Goal: Transaction & Acquisition: Purchase product/service

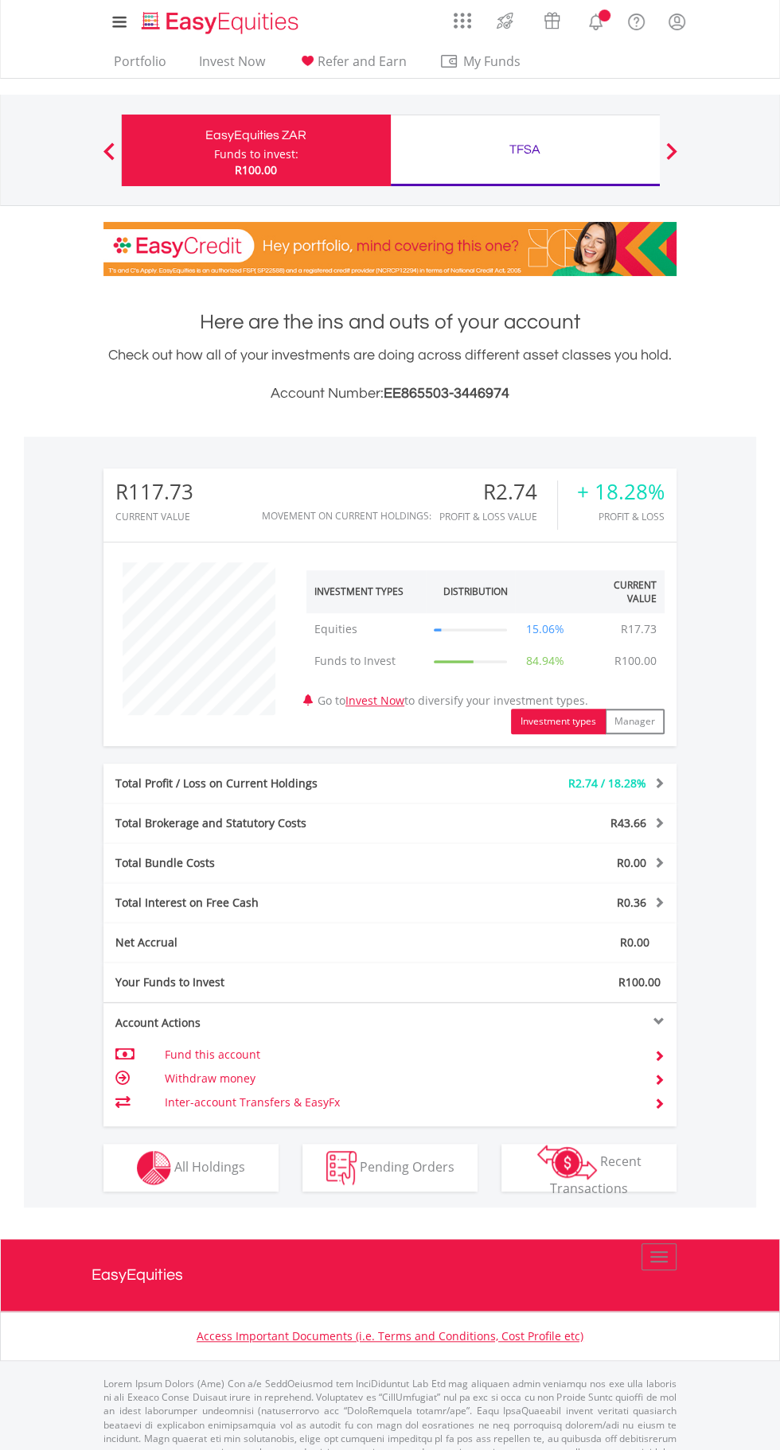
scroll to position [153, 191]
click at [200, 885] on div "Total Interest on Free Cash R0.36 Interest Income R0.53 Cash Management Fee -R0…" at bounding box center [389, 903] width 573 height 40
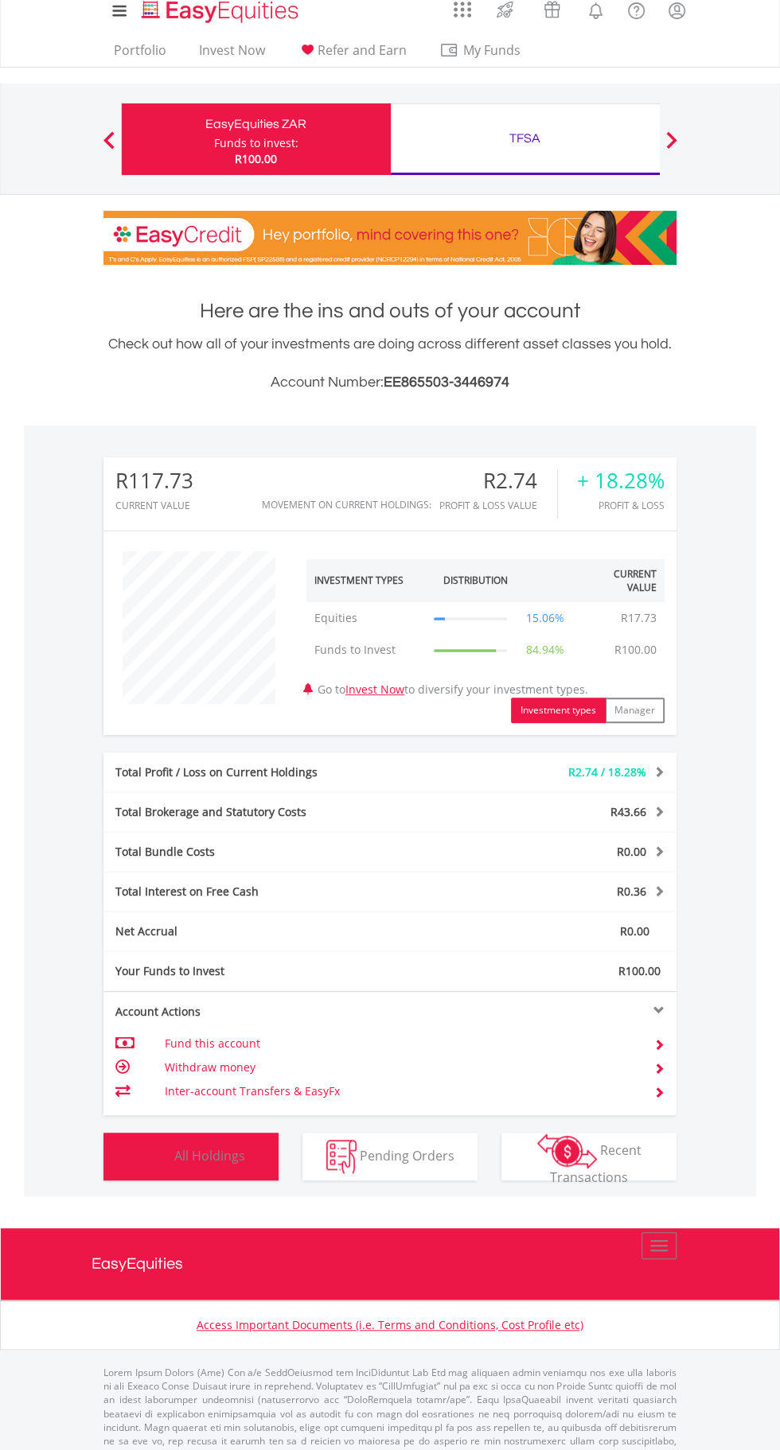
click at [185, 1172] on button "Holdings All Holdings" at bounding box center [190, 1157] width 175 height 48
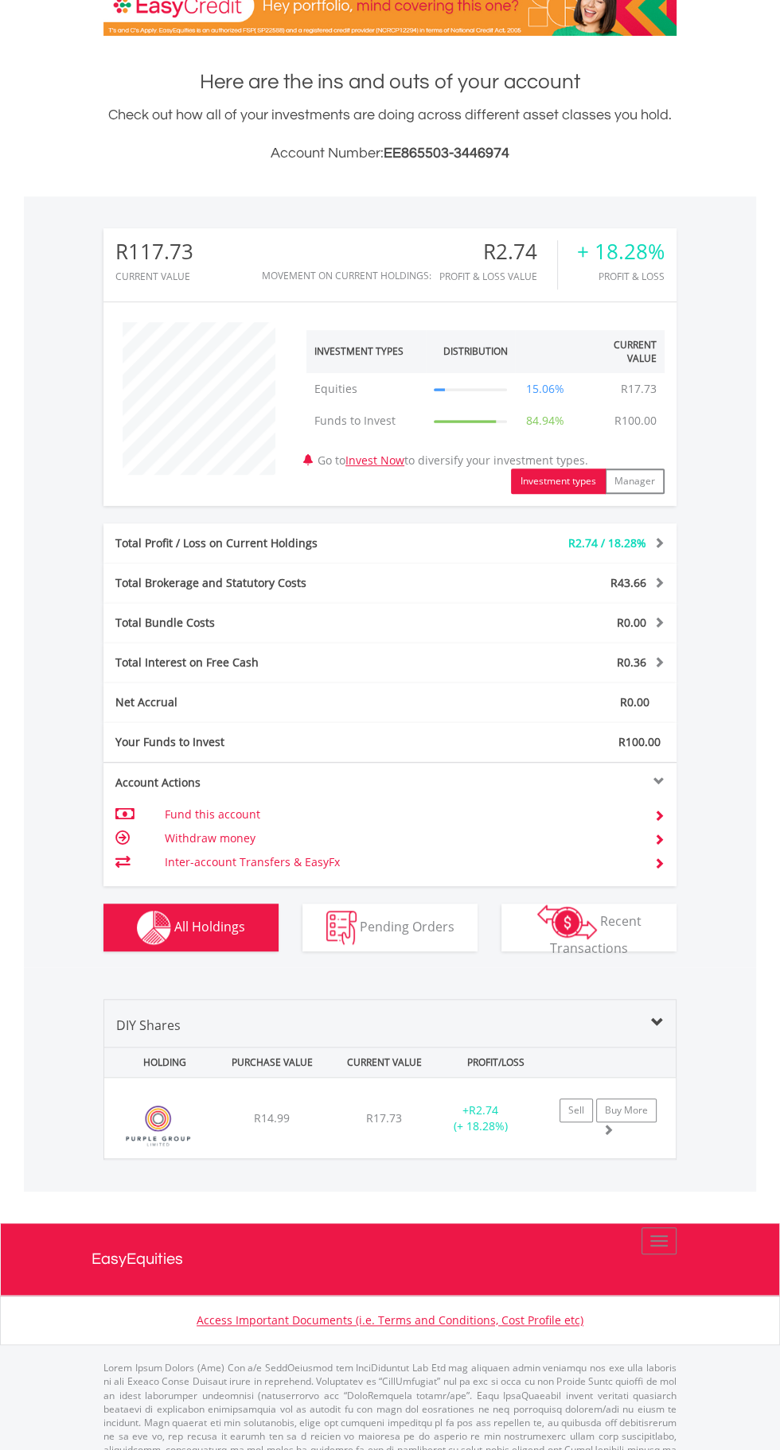
scroll to position [257, 0]
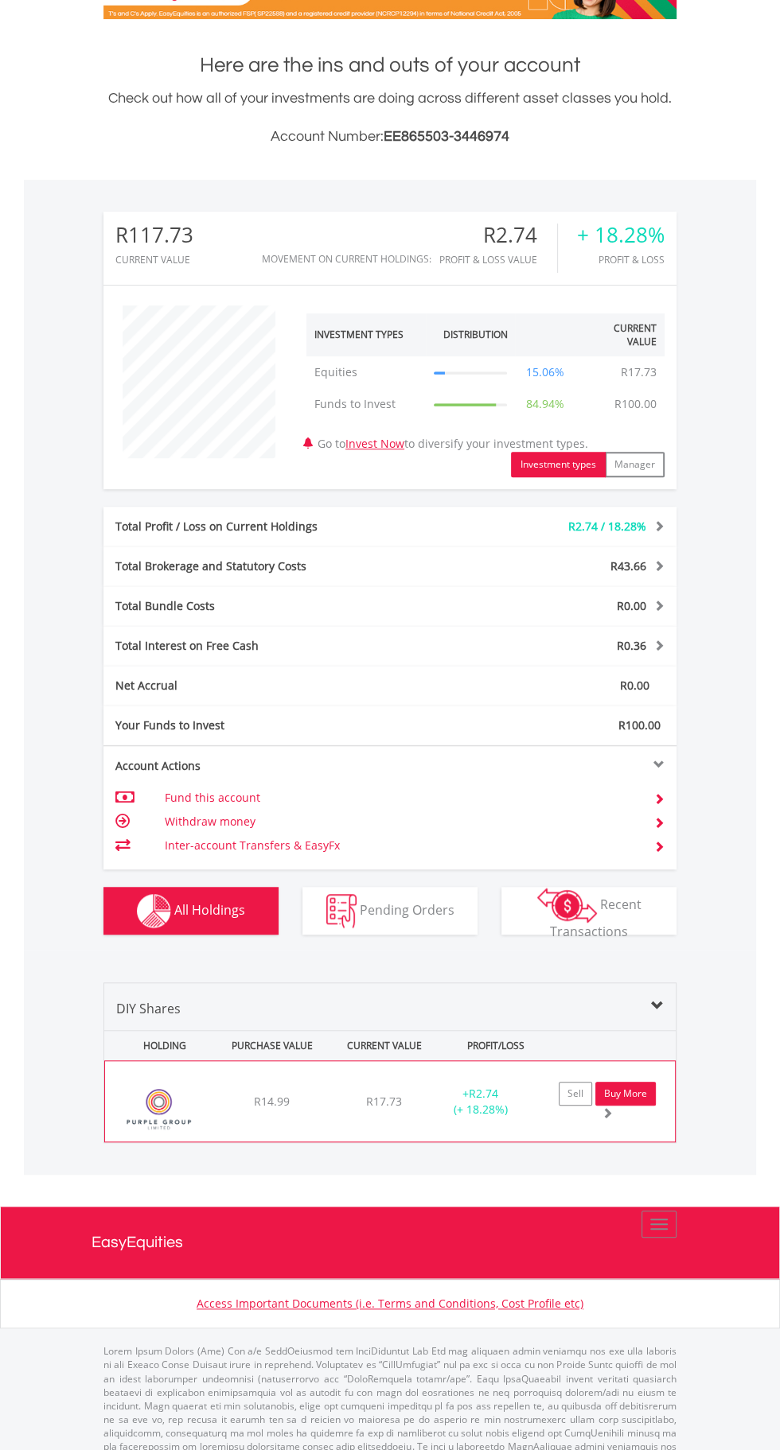
click at [627, 1097] on link "Buy More" at bounding box center [625, 1094] width 60 height 24
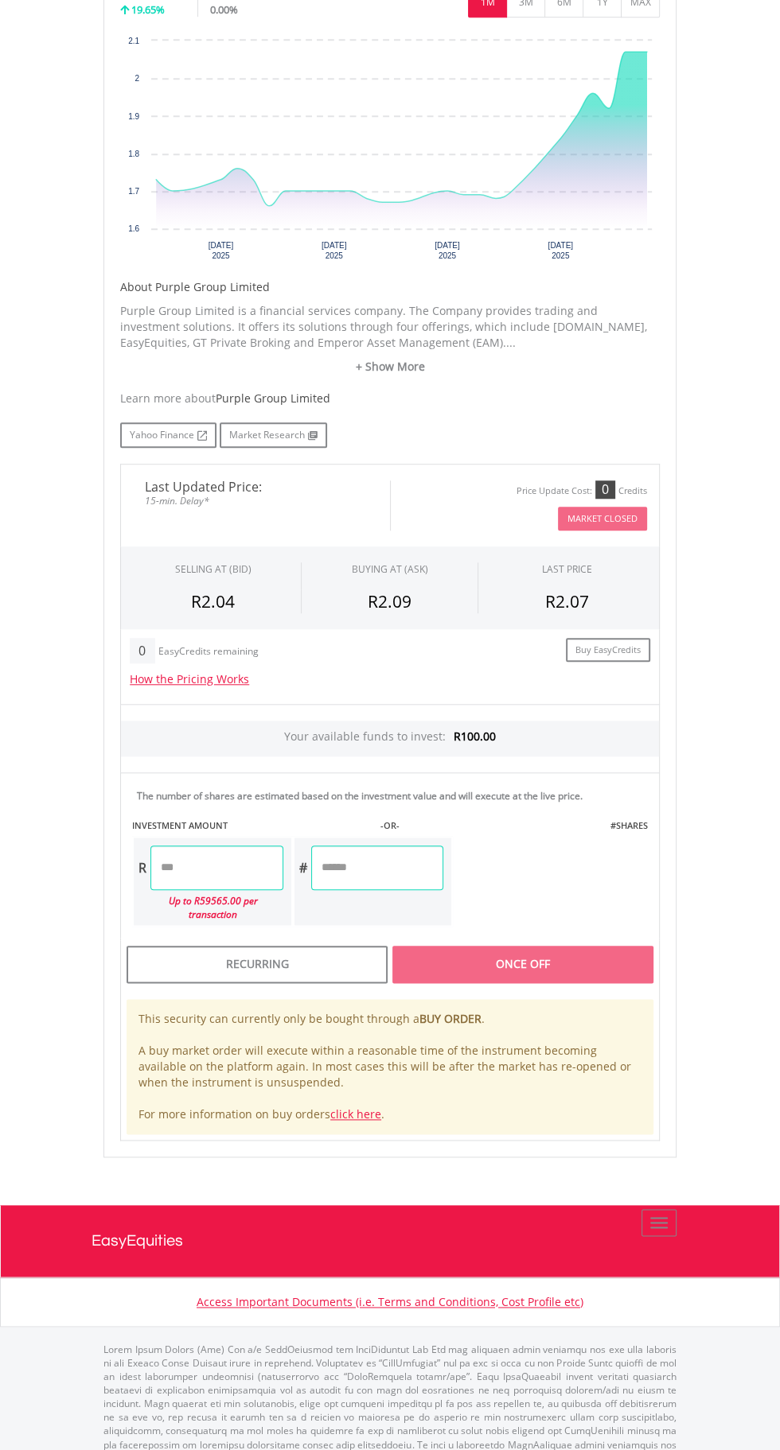
scroll to position [574, 0]
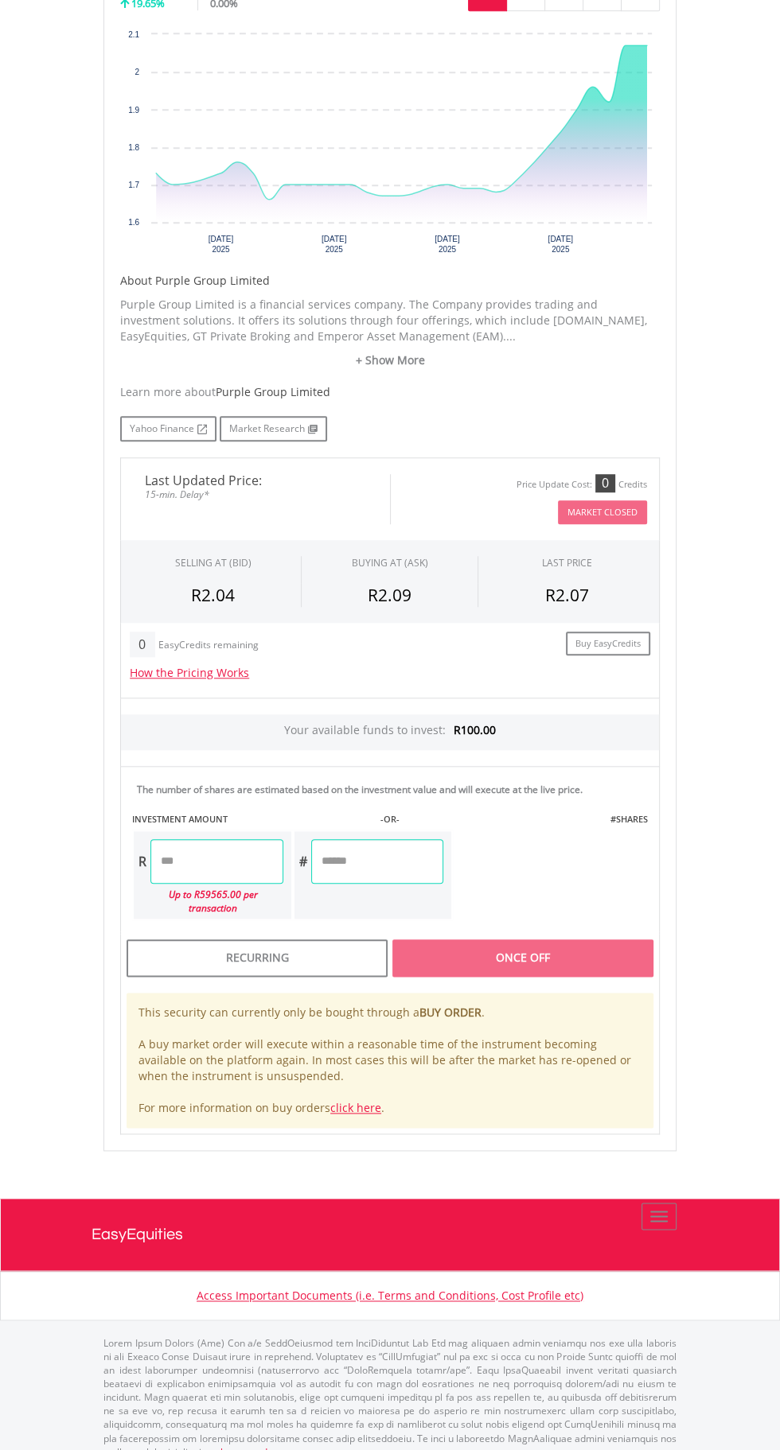
click at [239, 858] on input "number" at bounding box center [216, 861] width 132 height 45
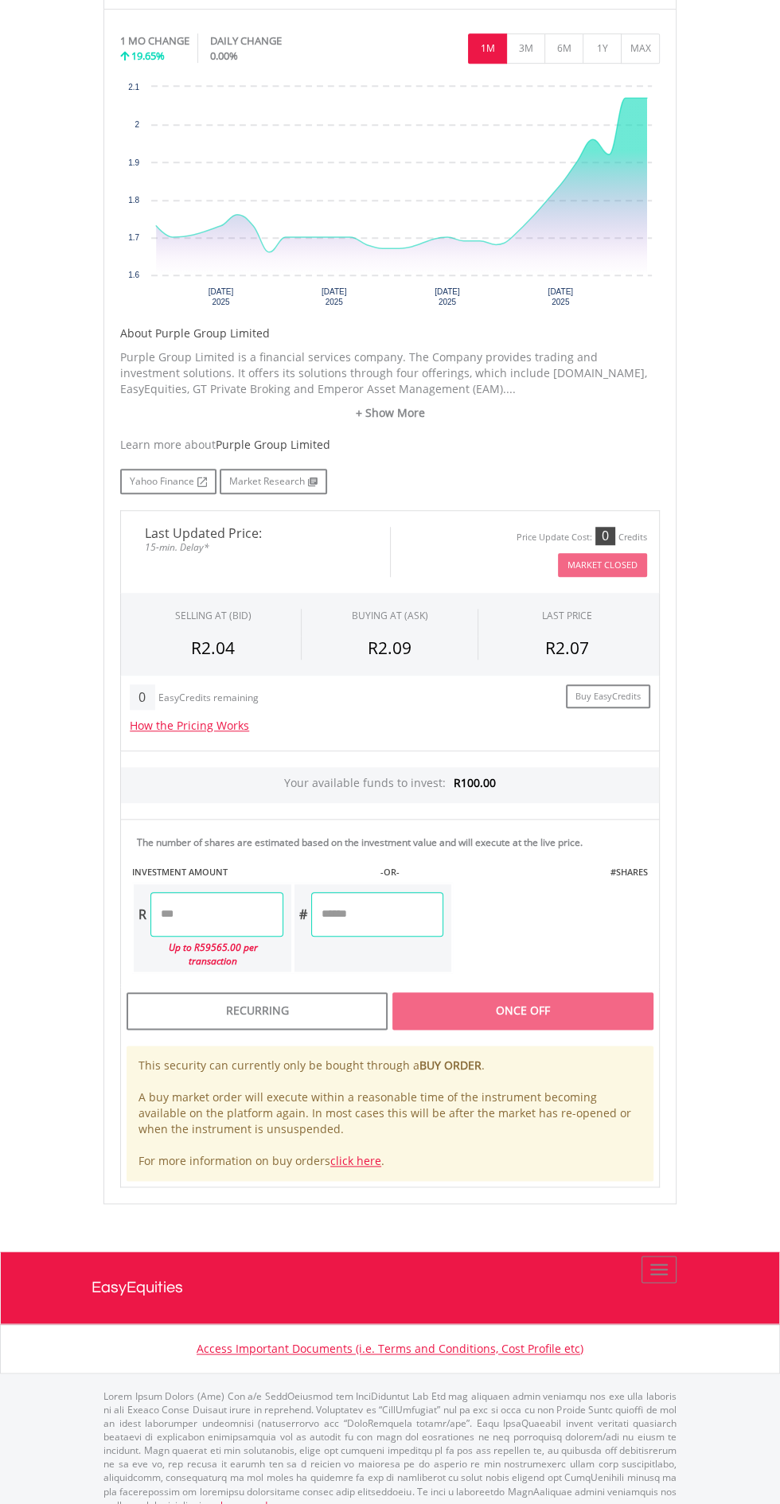
scroll to position [521, 0]
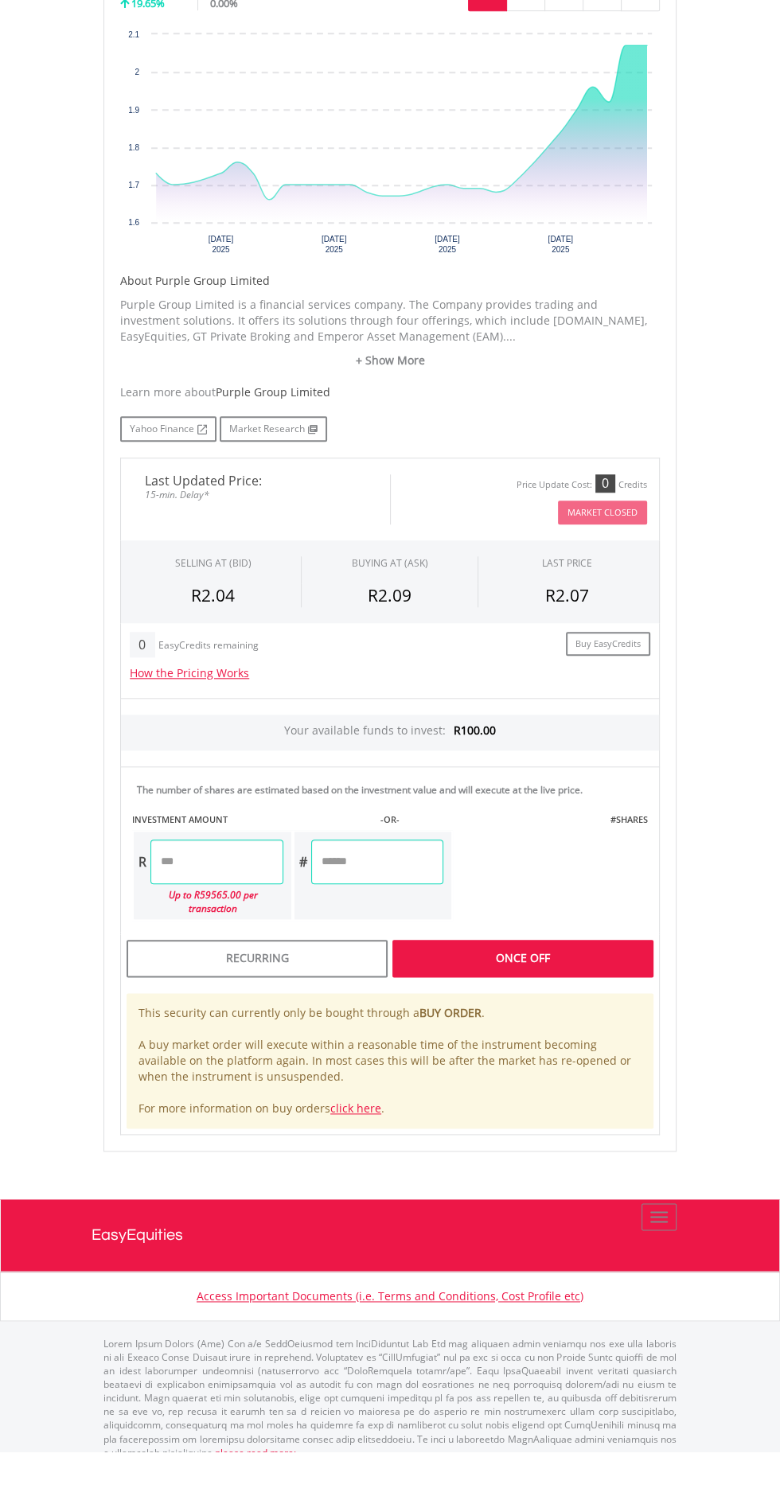
type input "*"
click at [500, 1008] on div "Last Updated Price: 15-min. Delay* Price Update Cost: 0 Credits Market Closed S…" at bounding box center [389, 848] width 563 height 676
type input "*****"
type input "*******"
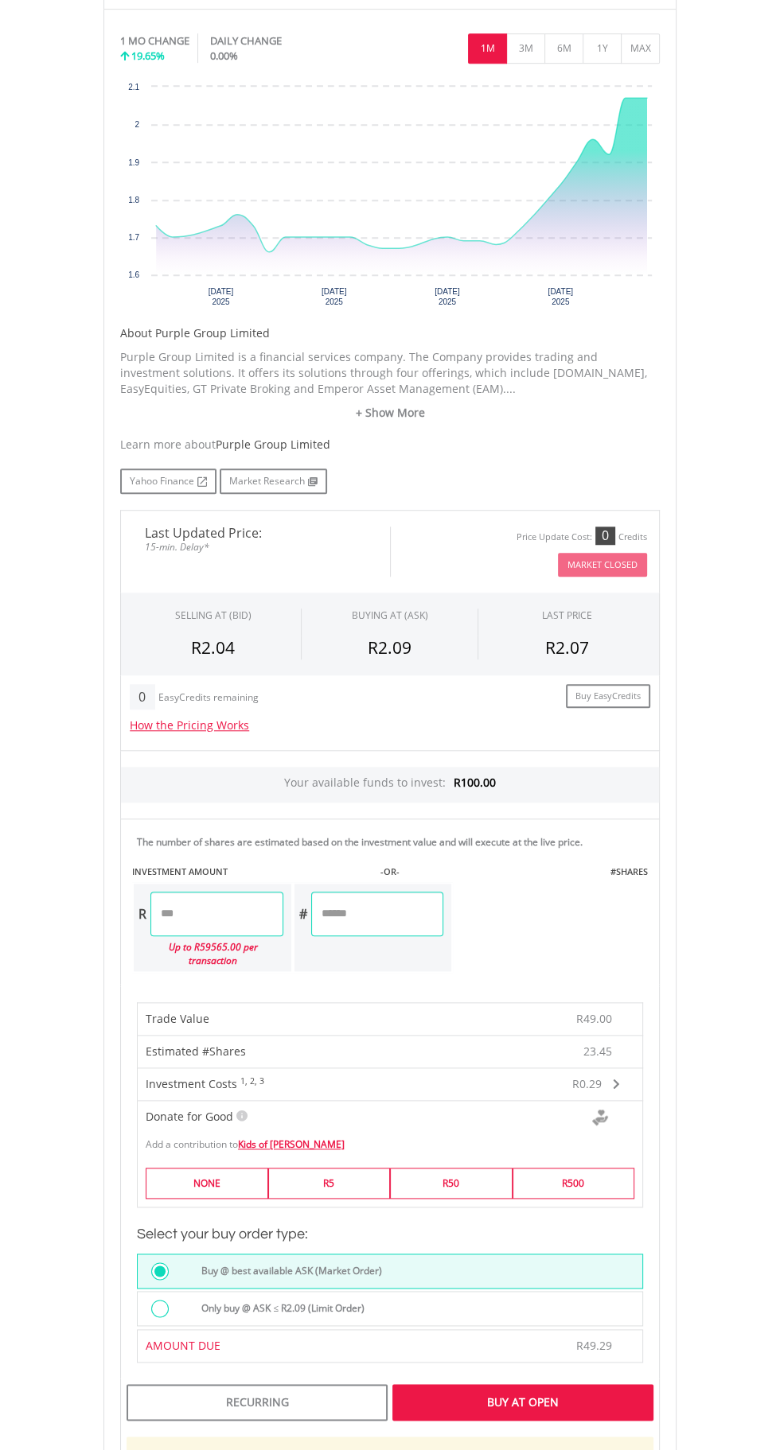
click at [486, 1394] on div "Buy At Open" at bounding box center [522, 1402] width 261 height 37
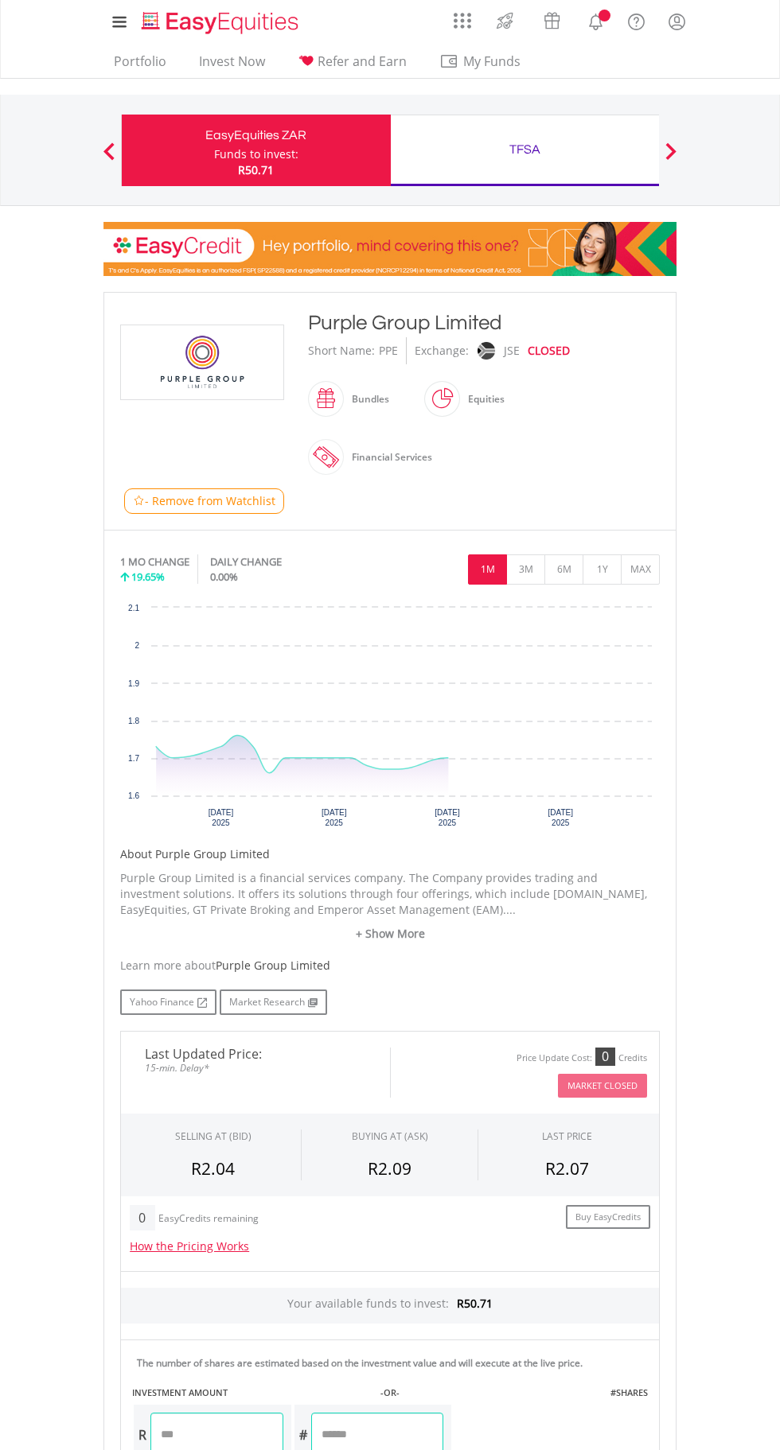
scroll to position [521, 0]
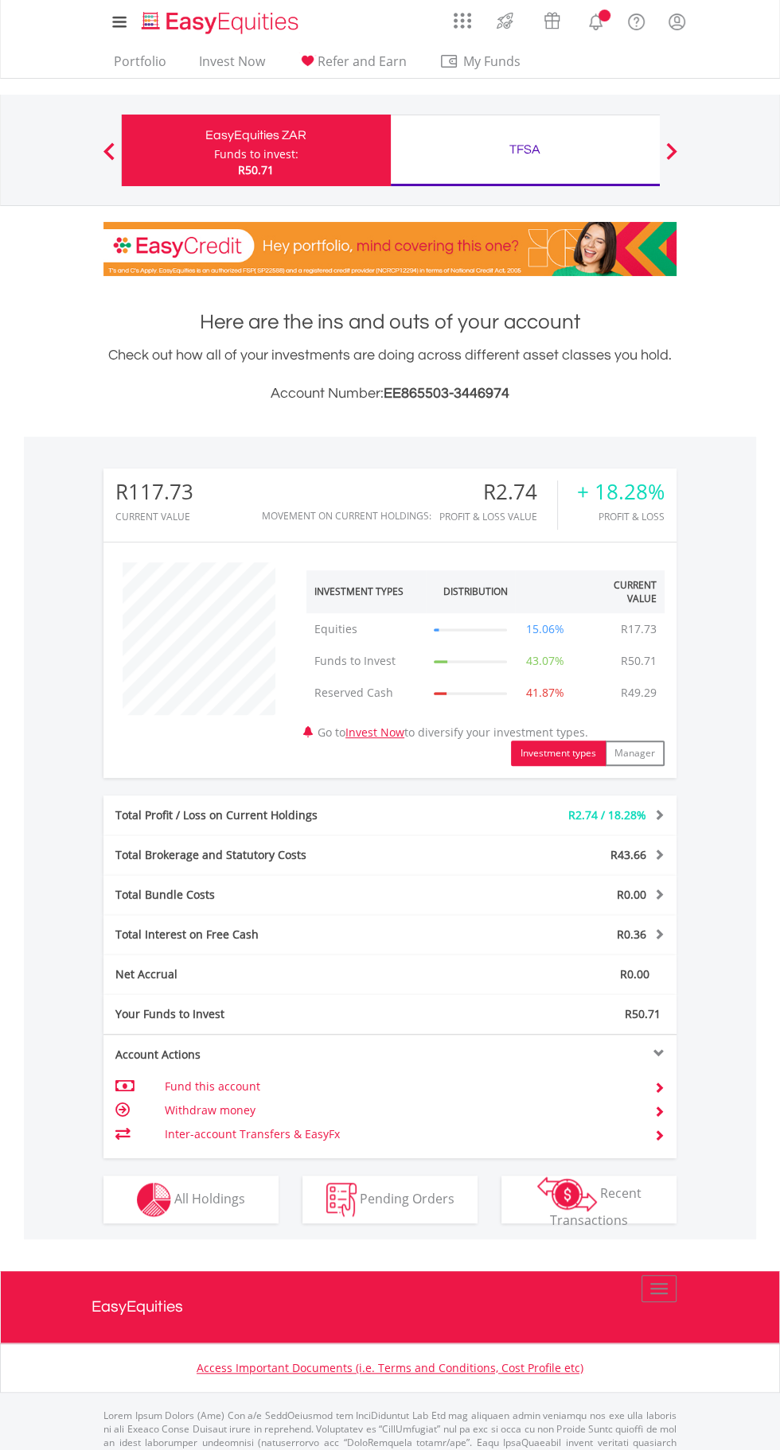
scroll to position [153, 191]
click at [491, 68] on span "My Funds" at bounding box center [491, 61] width 104 height 21
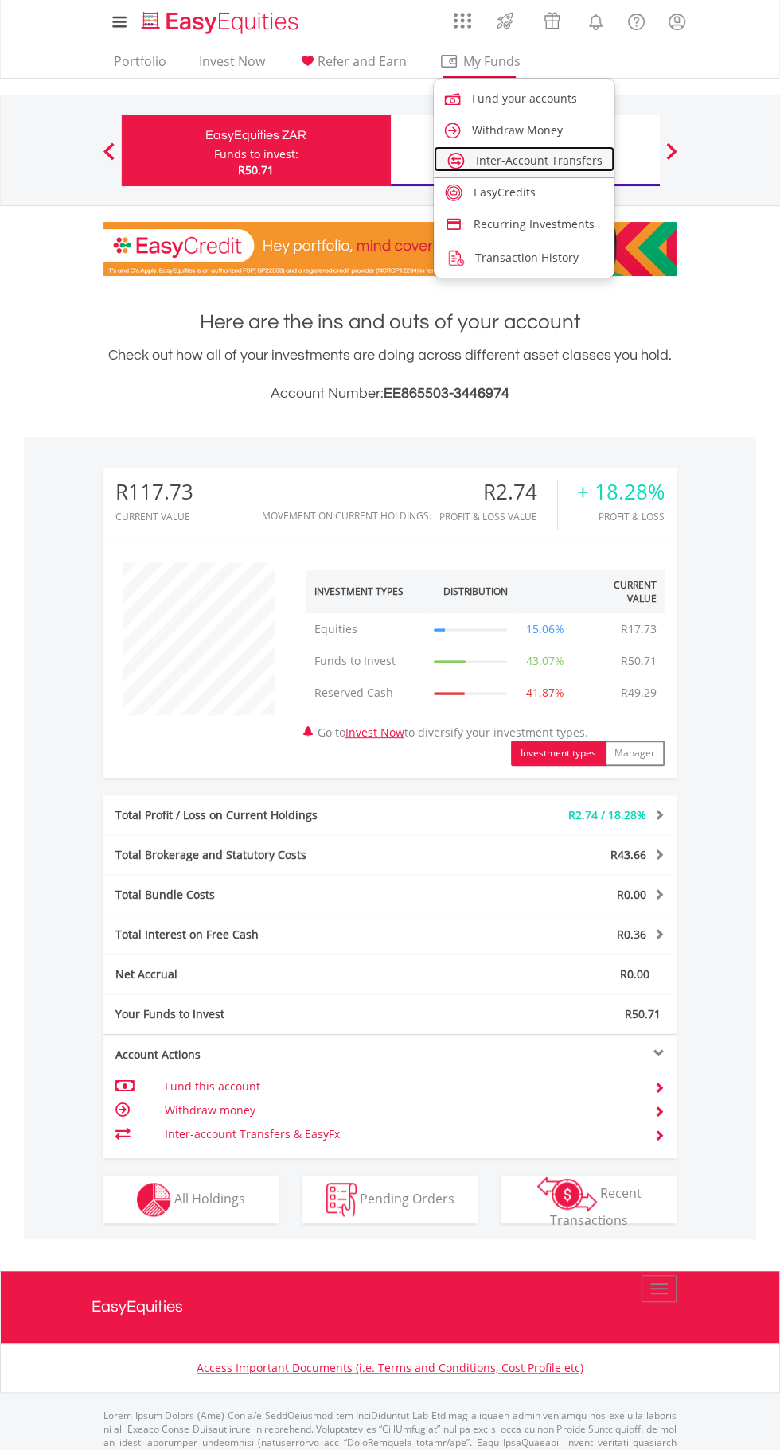
click at [556, 160] on span "Inter-Account Transfers" at bounding box center [539, 160] width 126 height 15
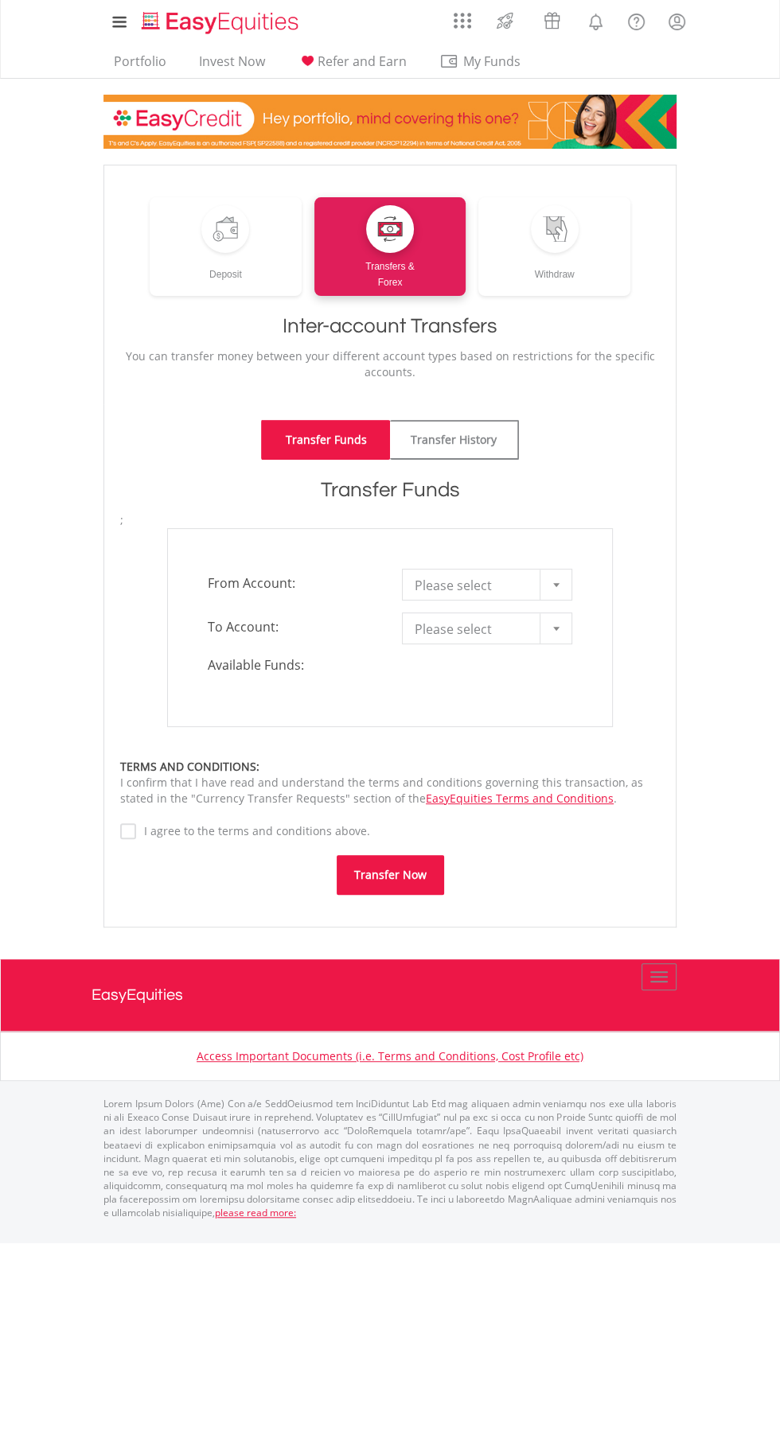
click at [505, 618] on span "Please select" at bounding box center [474, 629] width 121 height 32
click at [500, 575] on span "Please select" at bounding box center [474, 586] width 121 height 32
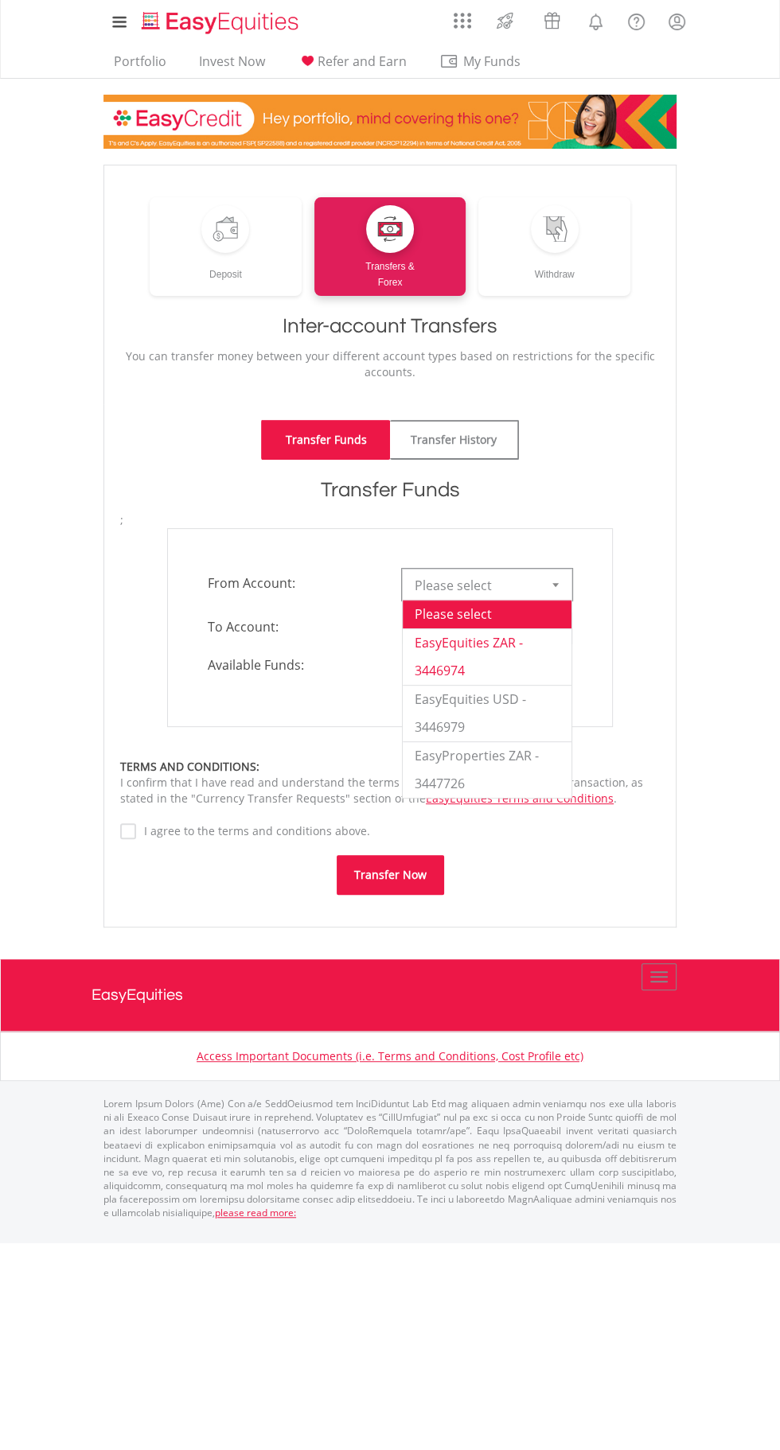
click at [503, 650] on div "**********" at bounding box center [389, 627] width 445 height 199
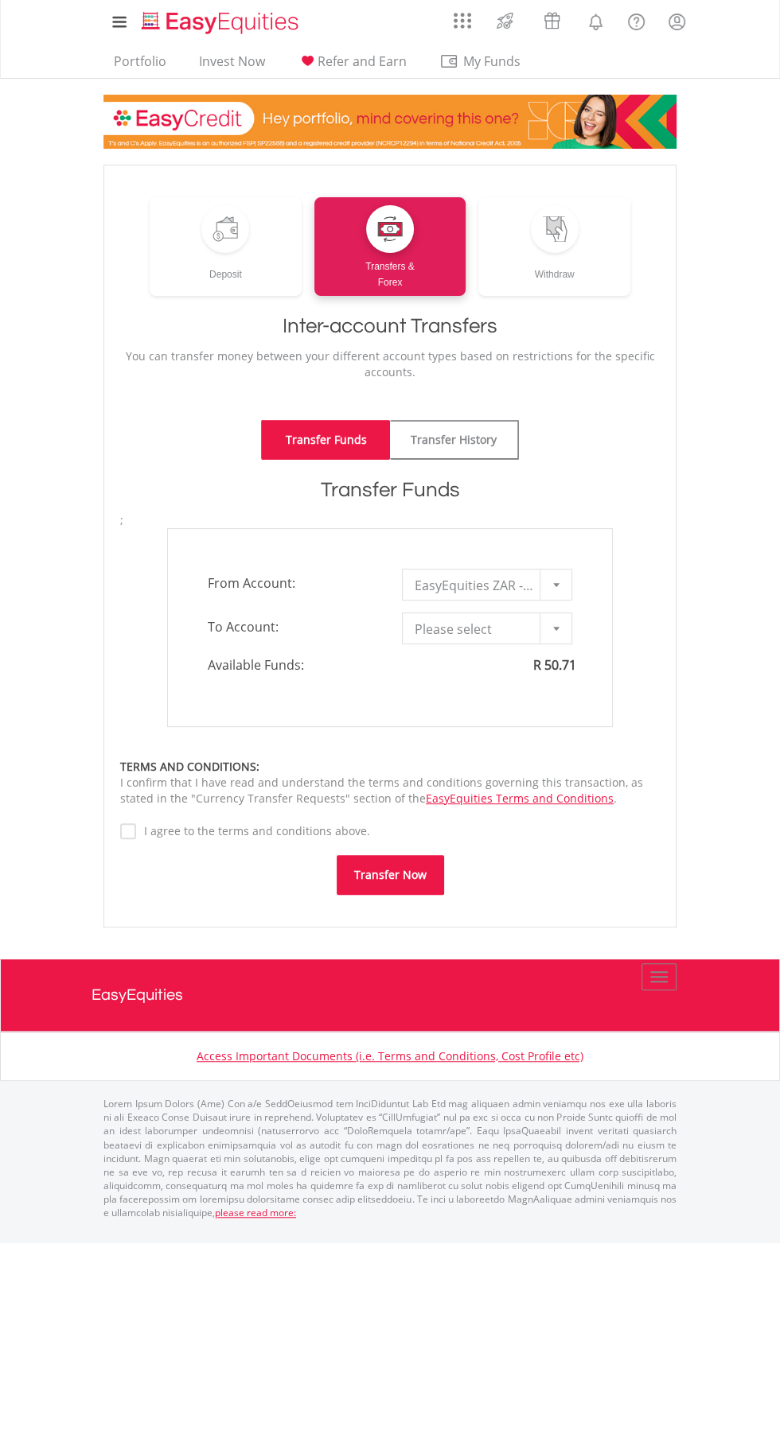
click at [501, 638] on span "Please select" at bounding box center [474, 629] width 121 height 32
click at [501, 691] on div "**********" at bounding box center [389, 627] width 445 height 199
type input "*"
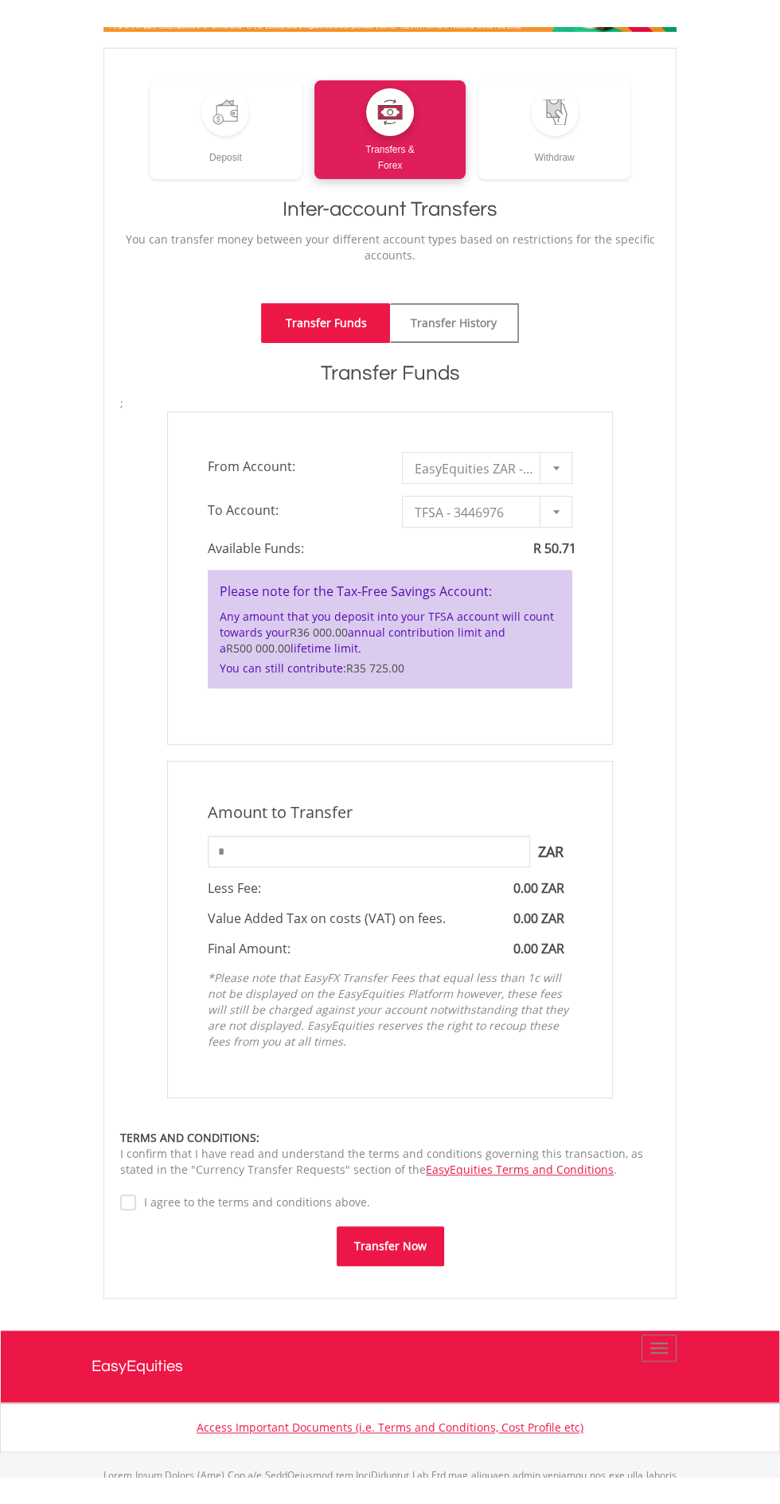
scroll to position [145, 0]
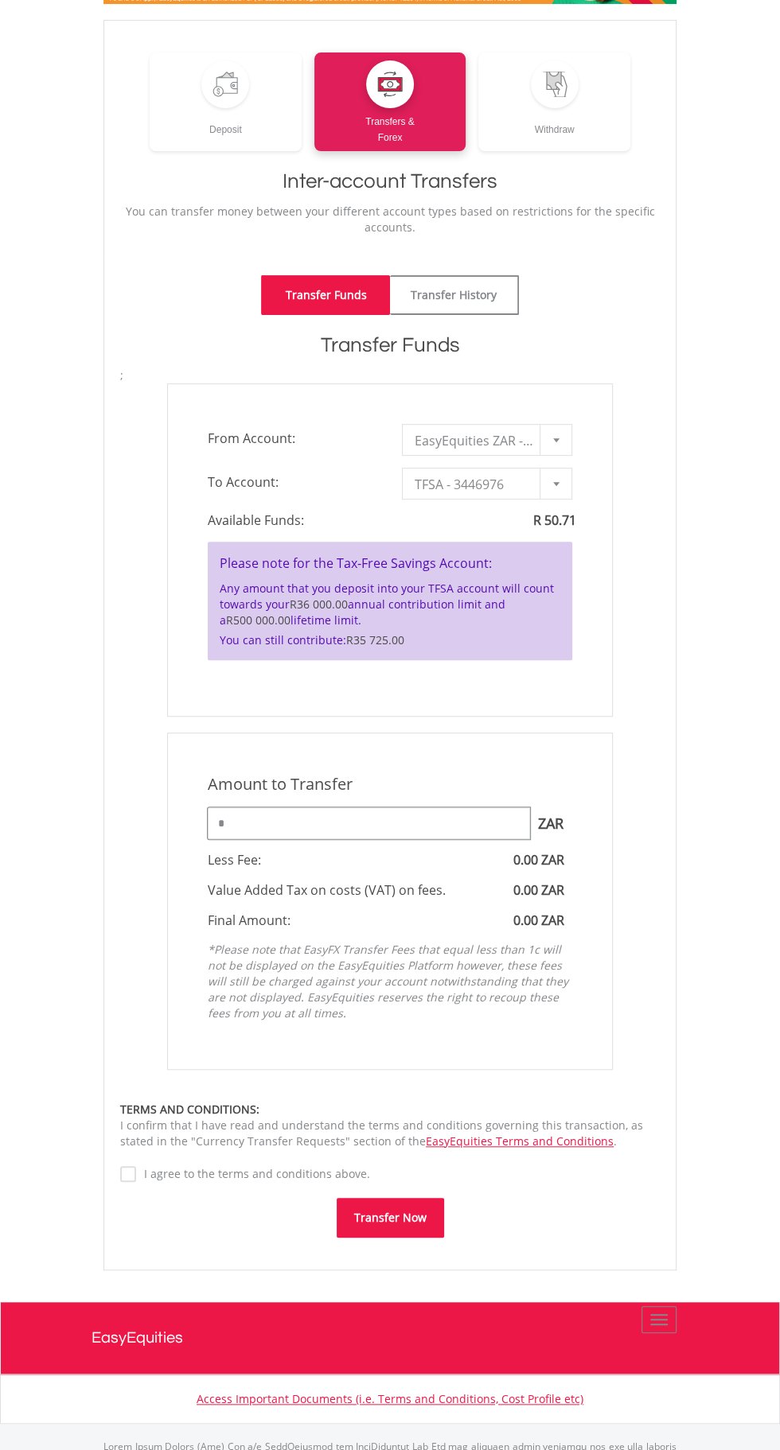
click at [379, 818] on input "*" at bounding box center [369, 823] width 322 height 32
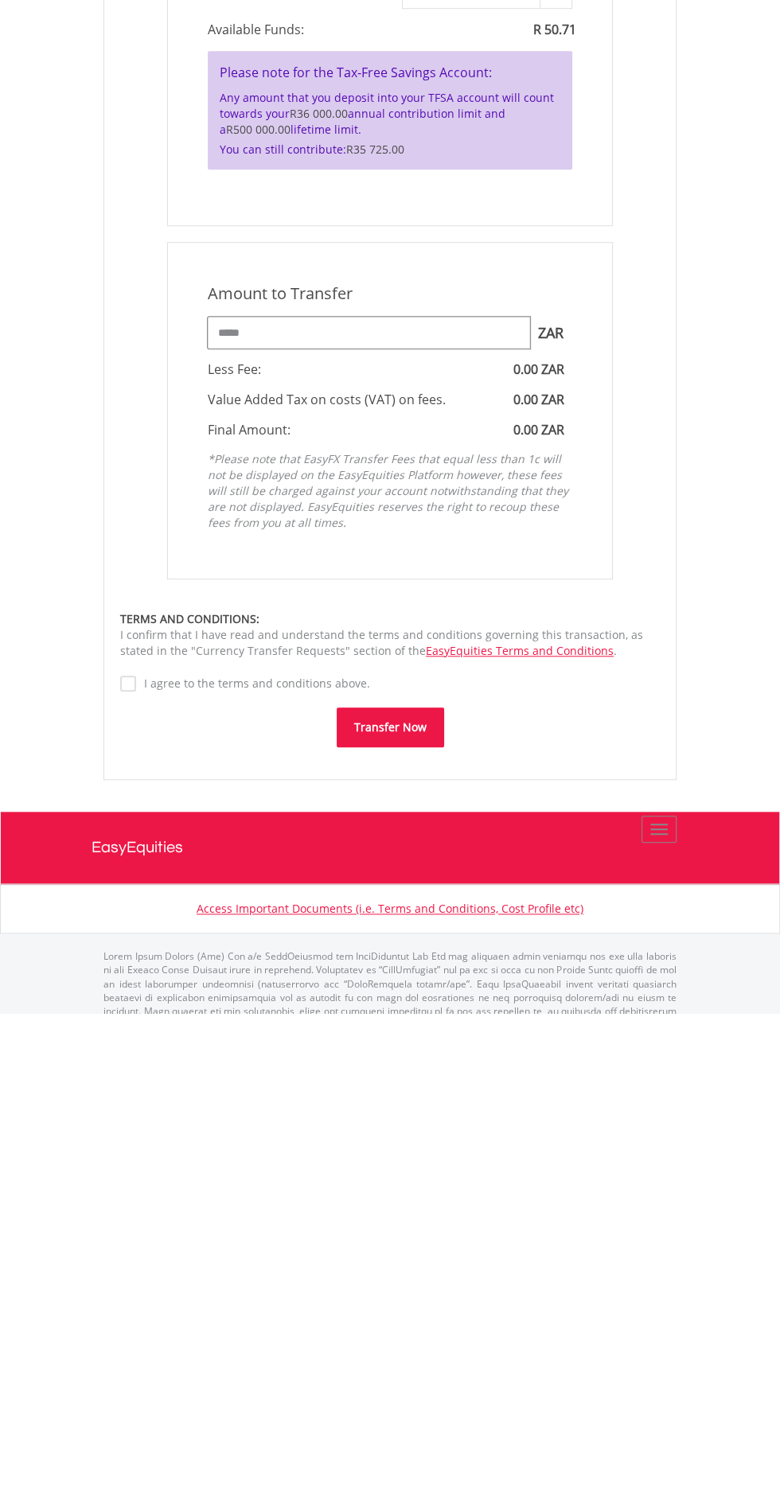
type input "*****"
click at [145, 1174] on label "I agree to the terms and conditions above." at bounding box center [253, 1174] width 234 height 16
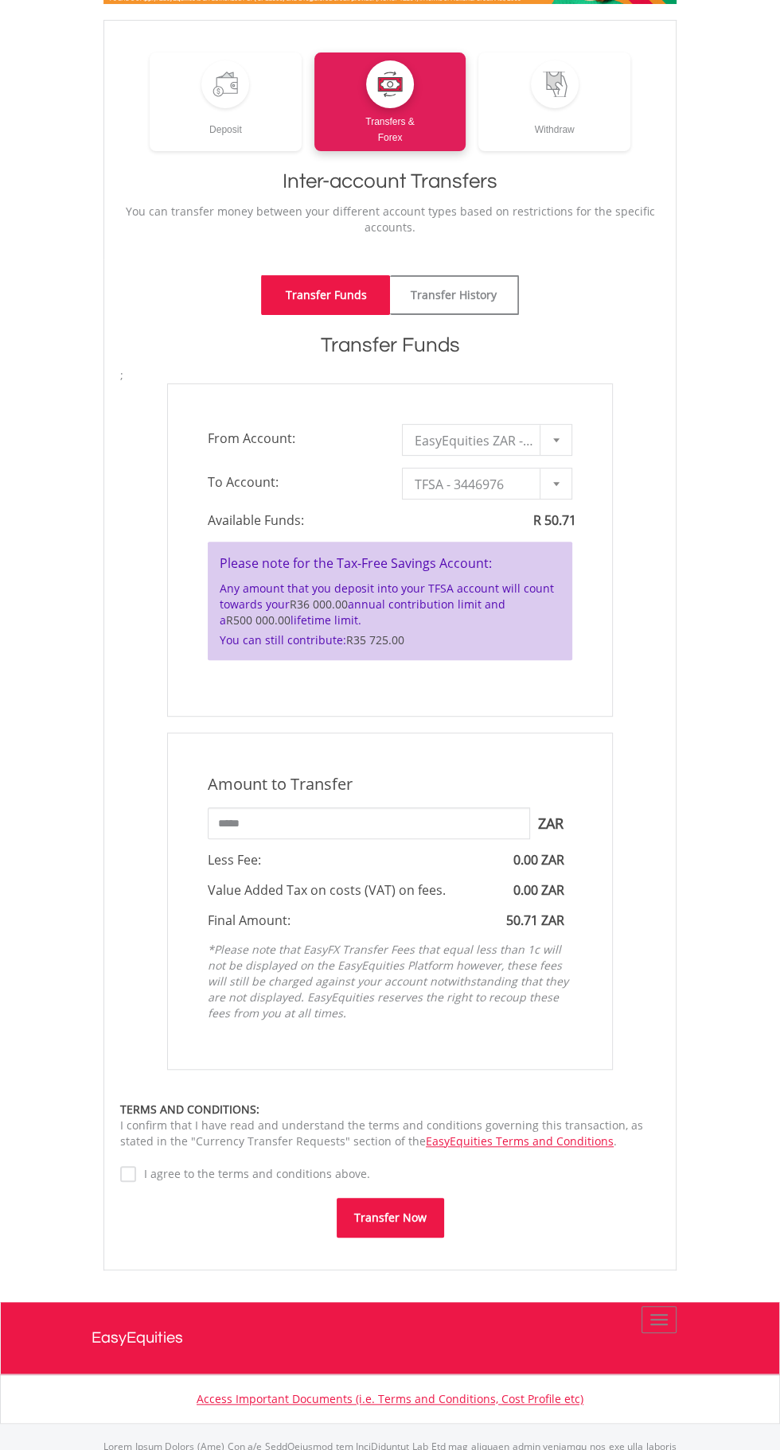
click at [422, 1223] on button "Transfer Now" at bounding box center [390, 1218] width 107 height 40
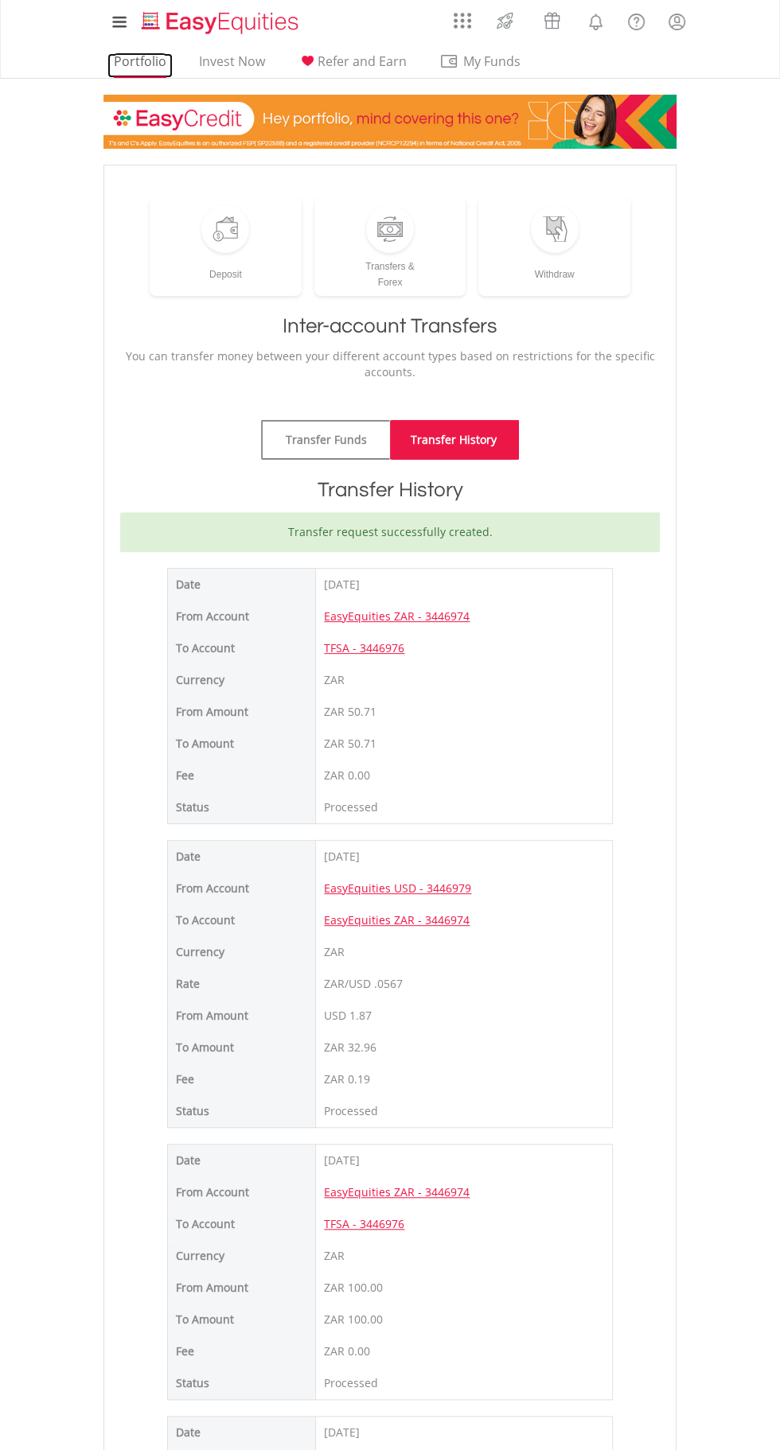
click at [164, 74] on link "Portfolio" at bounding box center [139, 65] width 65 height 25
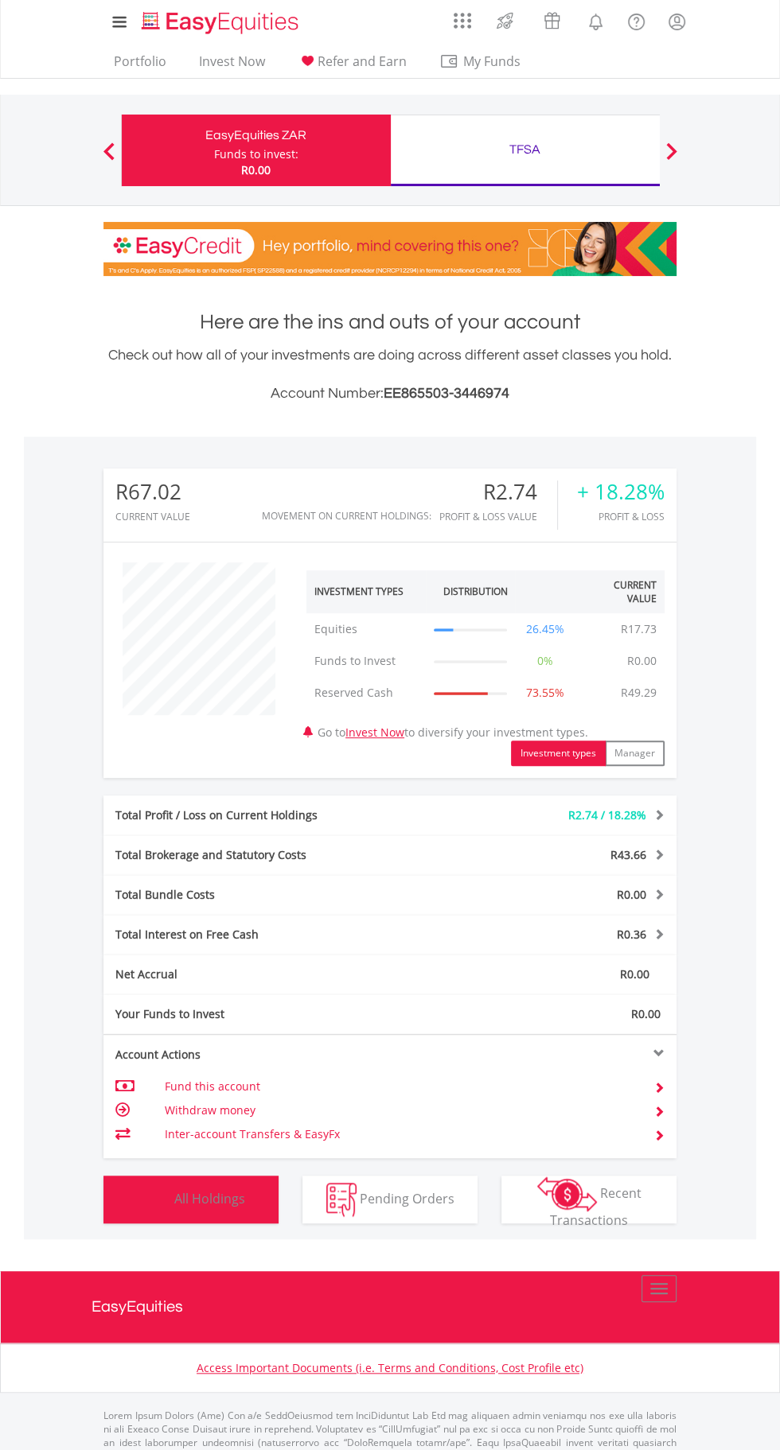
click at [214, 1222] on button "Holdings All Holdings" at bounding box center [190, 1200] width 175 height 48
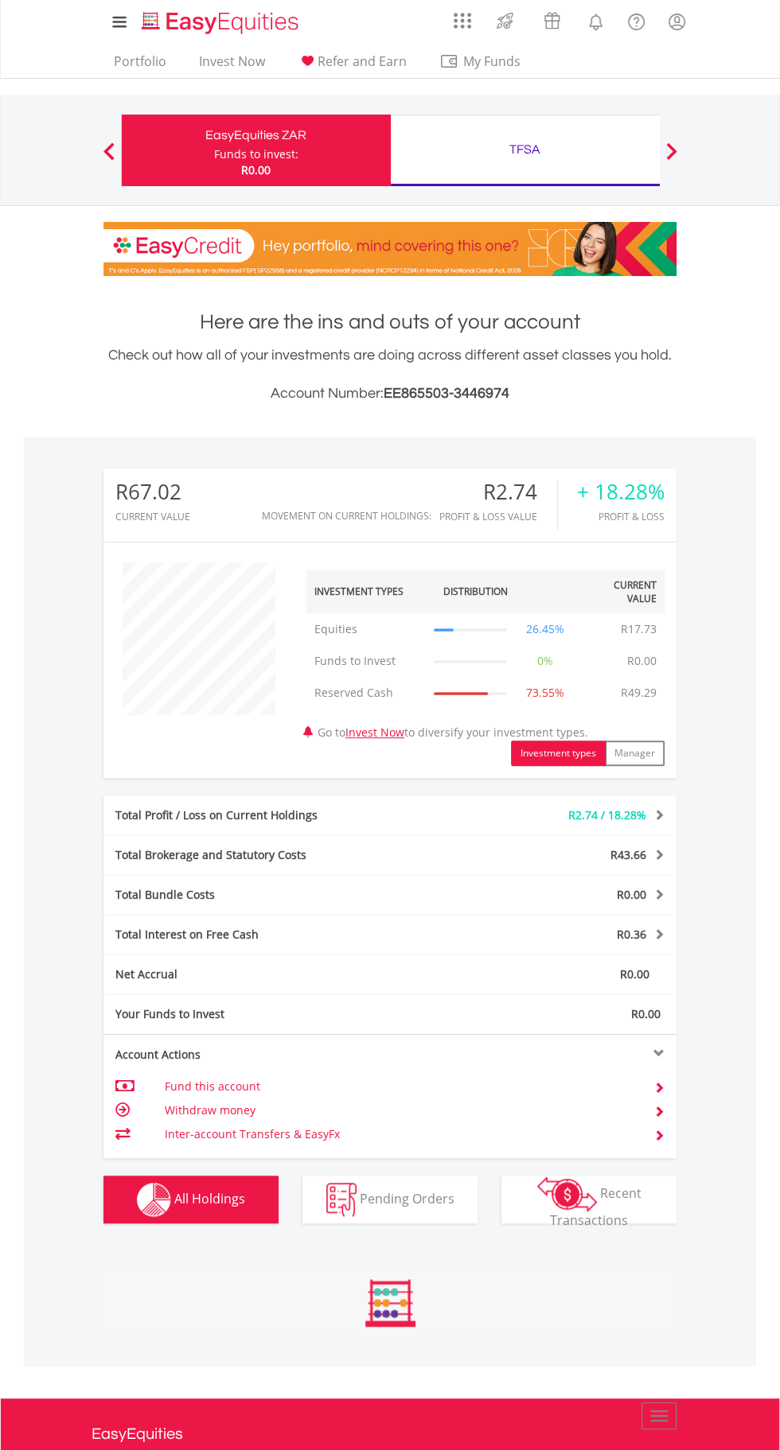
scroll to position [166, 0]
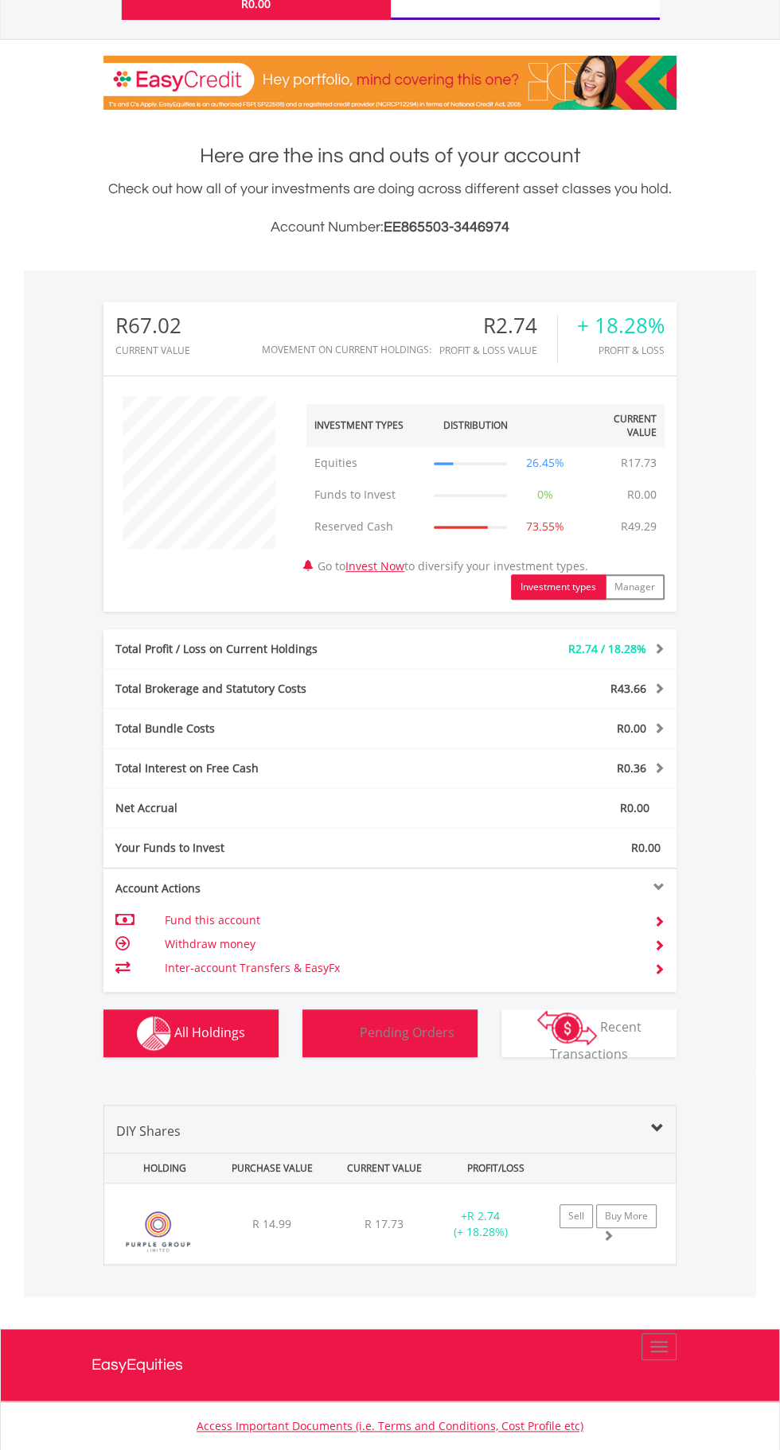
click at [366, 1049] on button "Pending Orders Pending Orders" at bounding box center [389, 1034] width 175 height 48
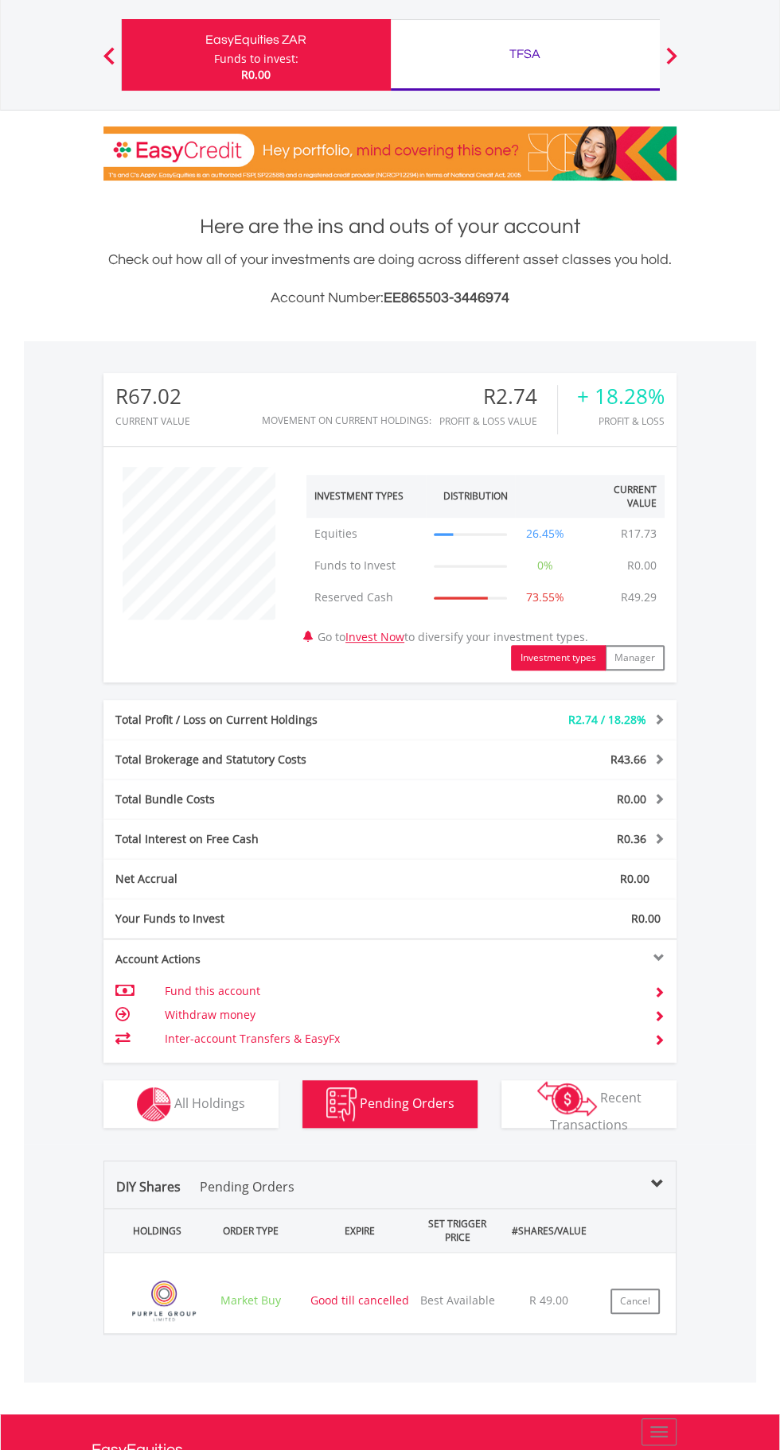
scroll to position [221, 0]
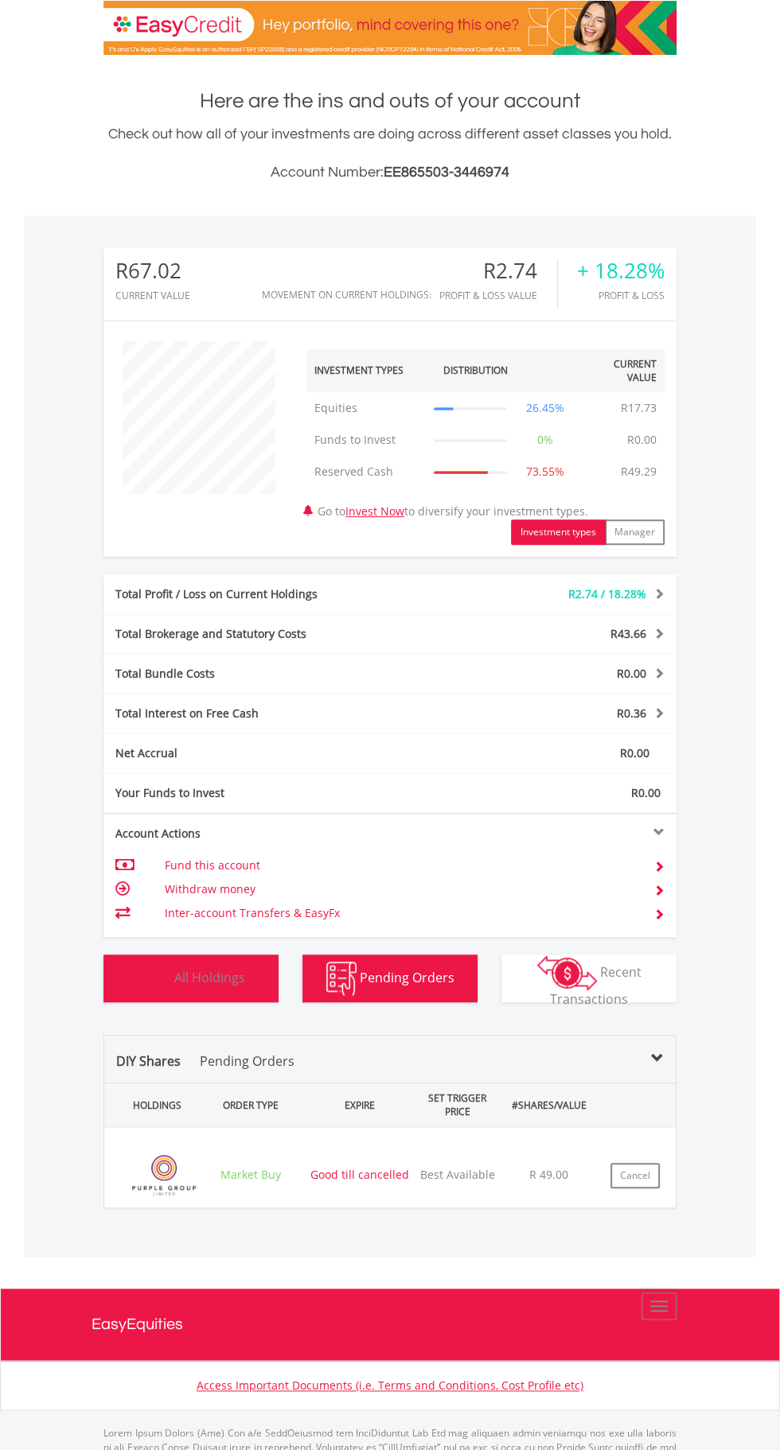
click at [174, 994] on button "Holdings All Holdings" at bounding box center [190, 979] width 175 height 48
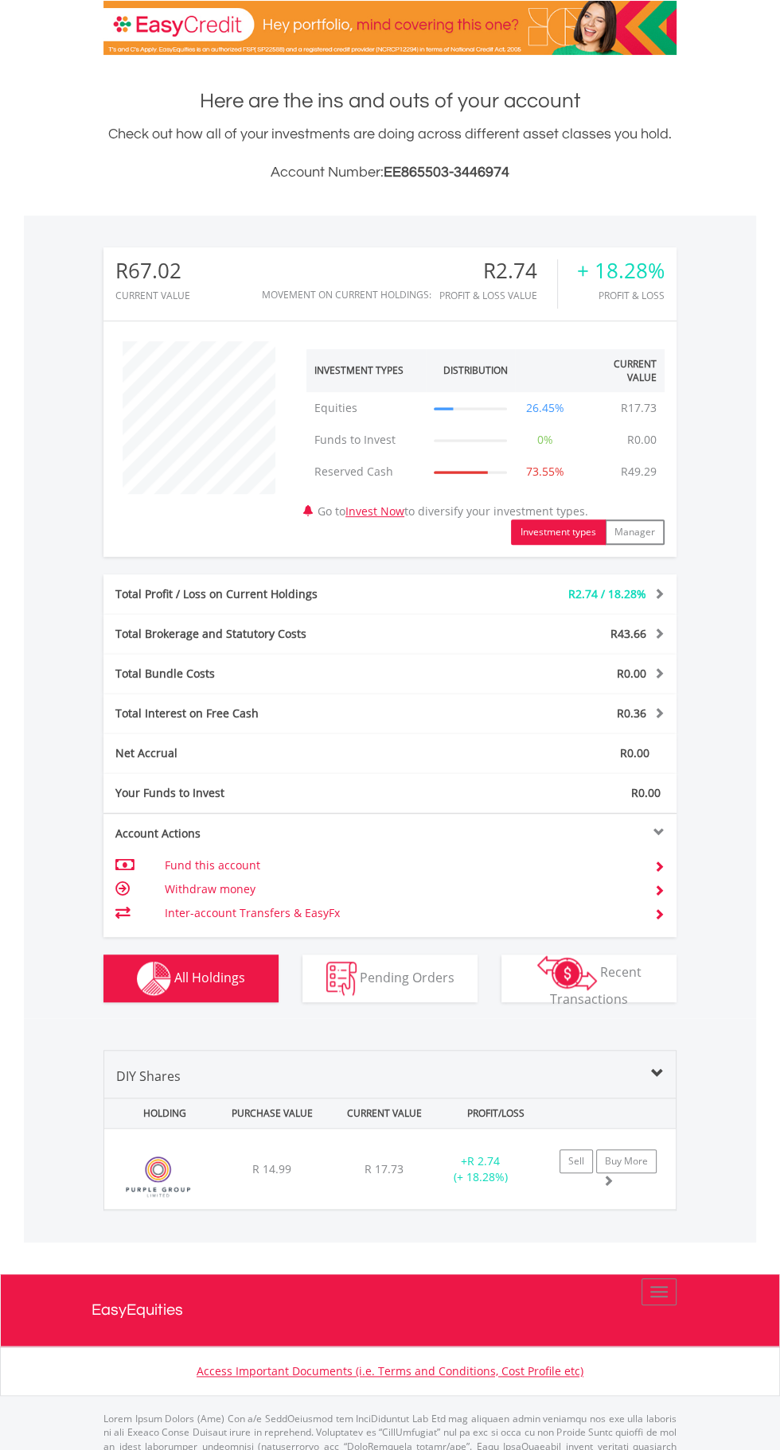
scroll to position [207, 0]
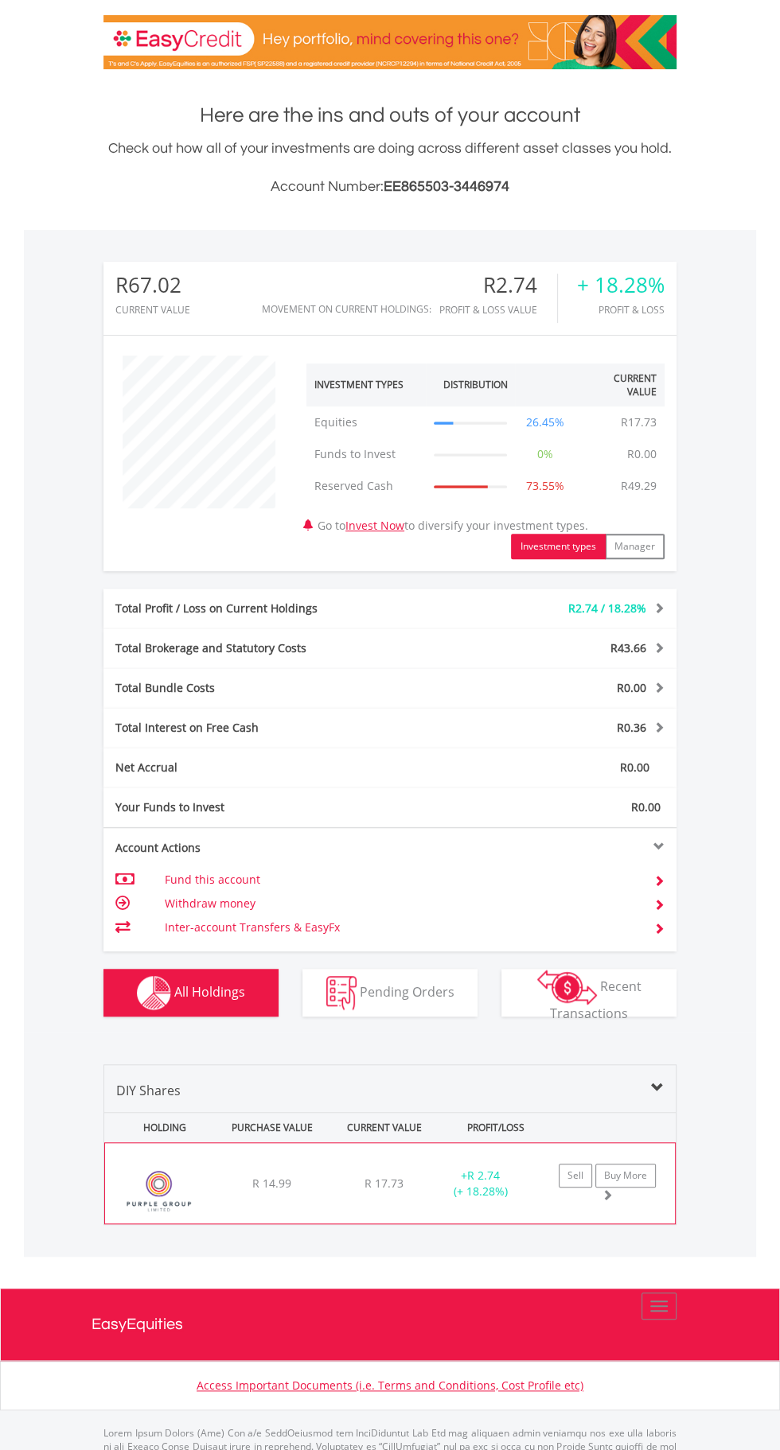
click at [371, 1186] on span "R 17.73" at bounding box center [383, 1183] width 39 height 15
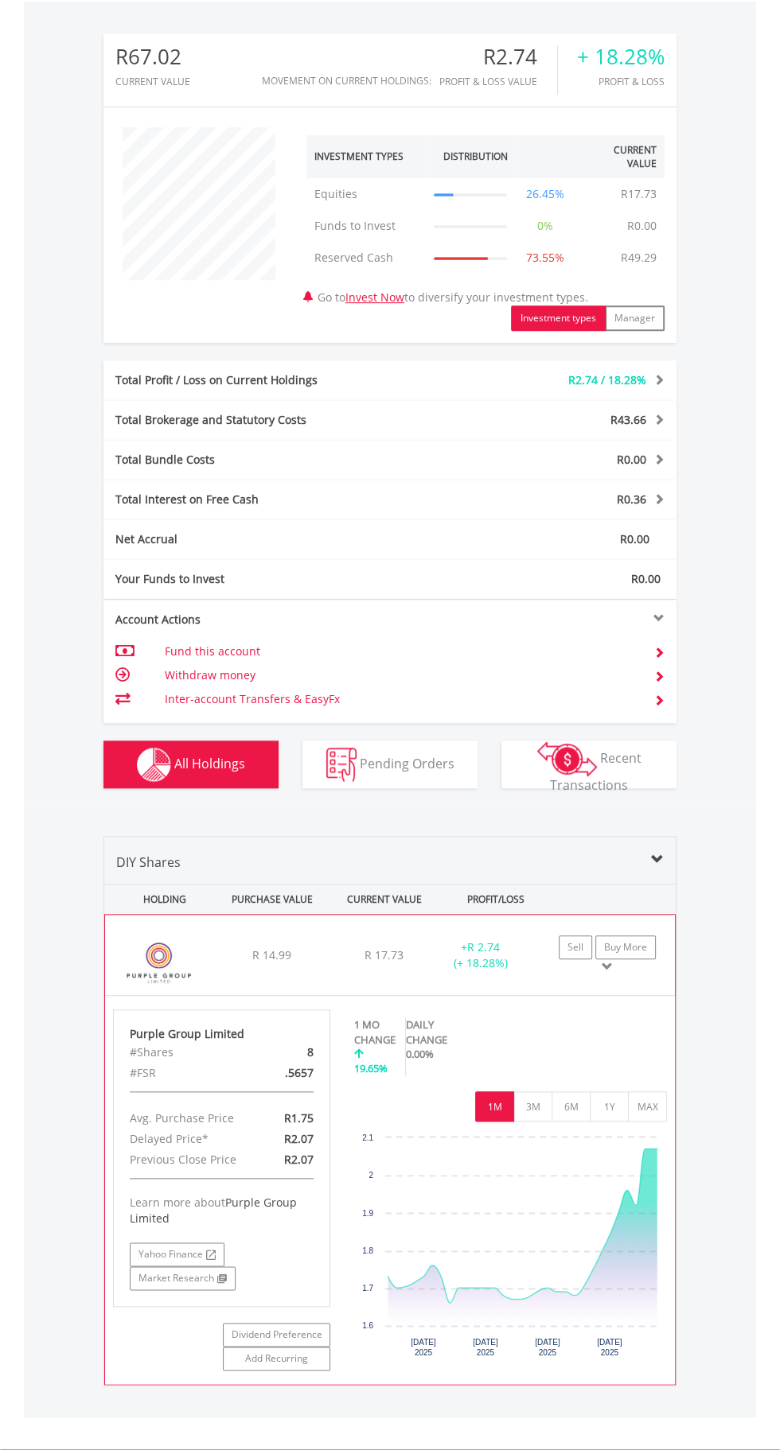
scroll to position [438, 0]
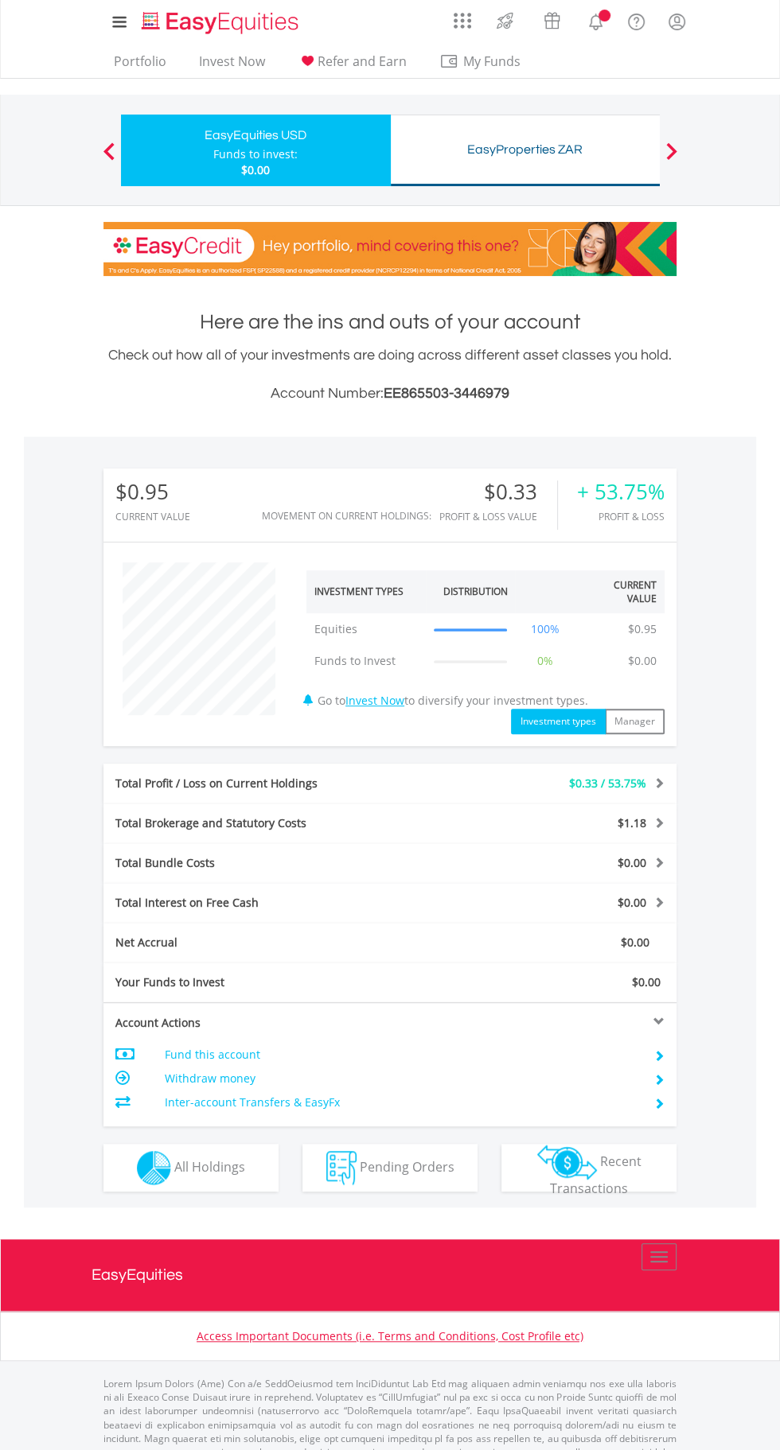
scroll to position [153, 191]
click at [215, 1187] on button "Holdings All Holdings" at bounding box center [190, 1168] width 175 height 48
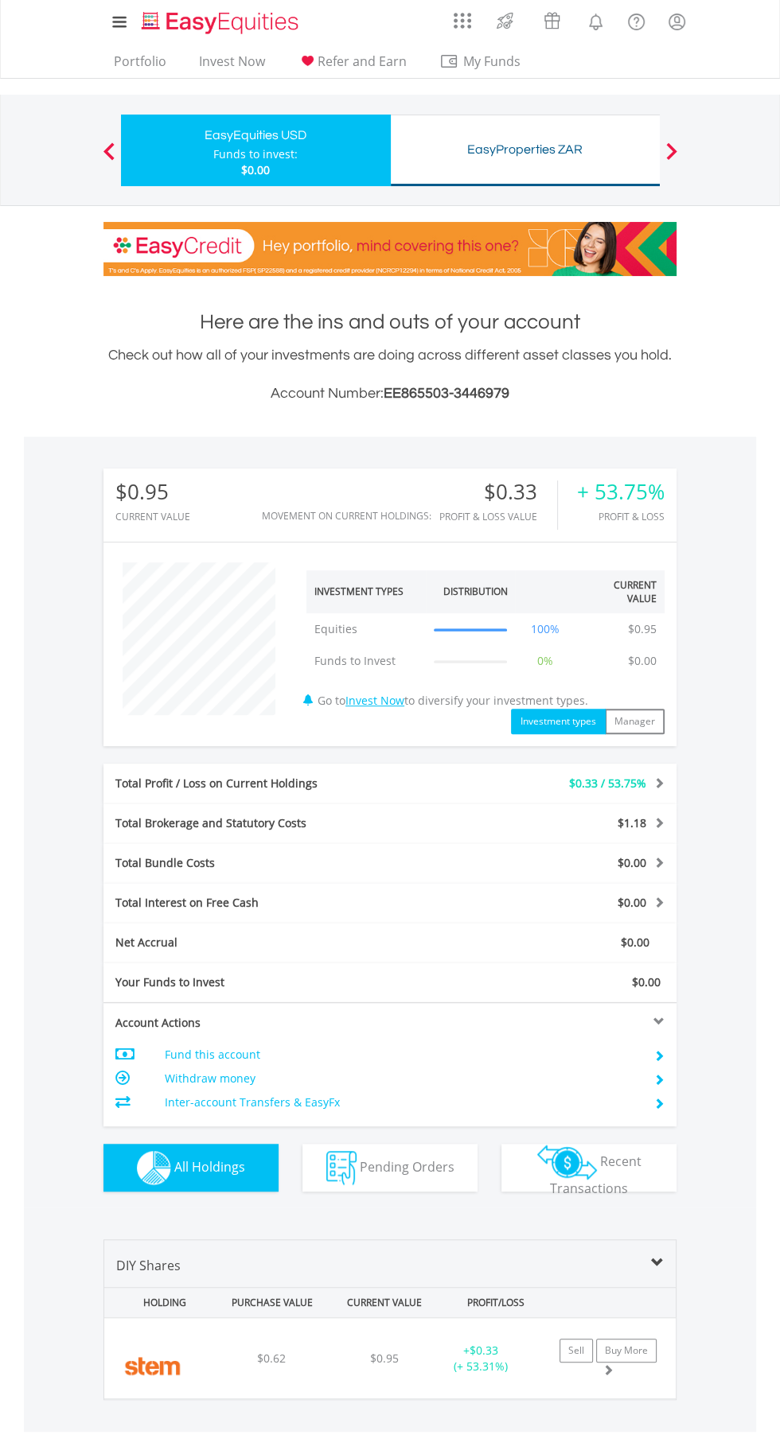
scroll to position [240, 0]
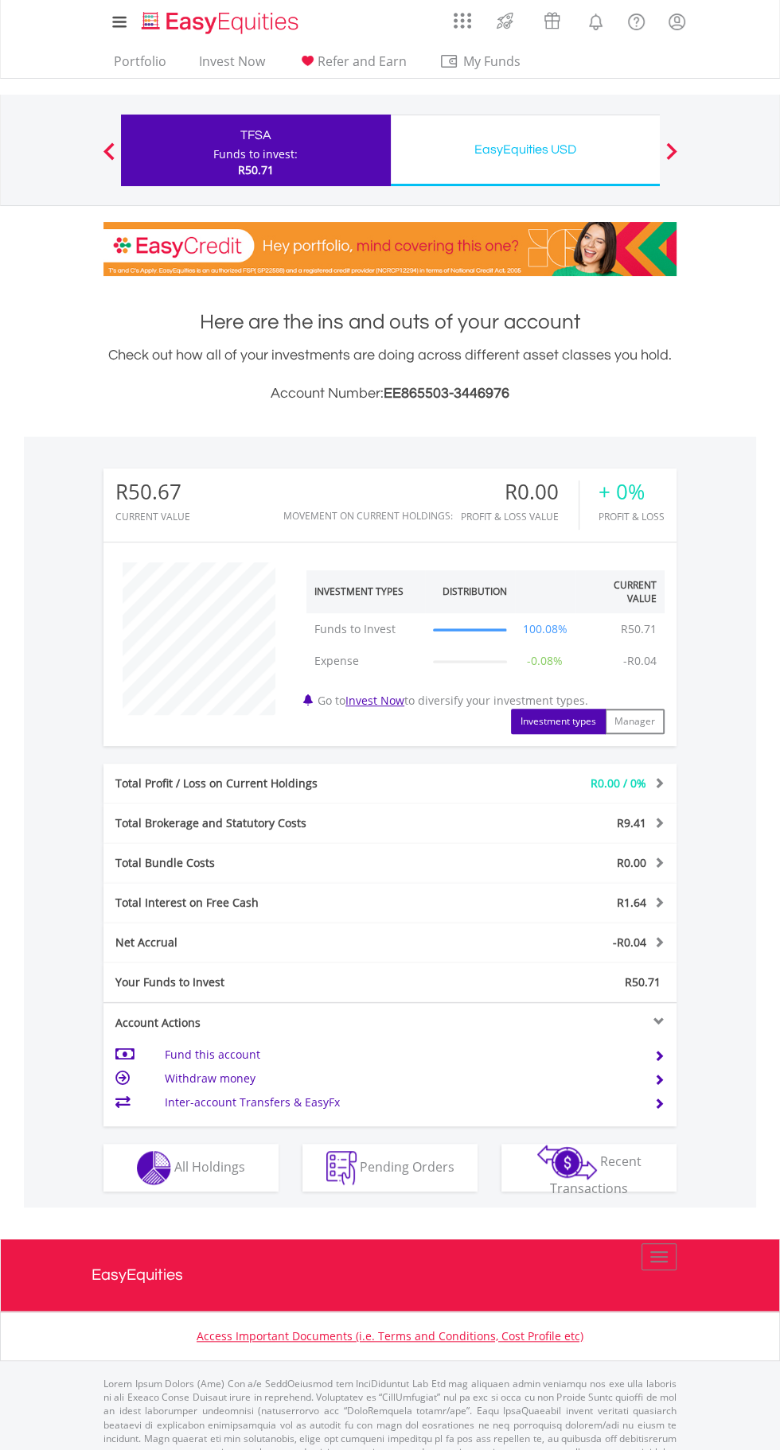
scroll to position [153, 191]
click at [403, 726] on div "Investment types Manager" at bounding box center [485, 721] width 382 height 25
click at [400, 705] on link "Invest Now" at bounding box center [374, 700] width 59 height 15
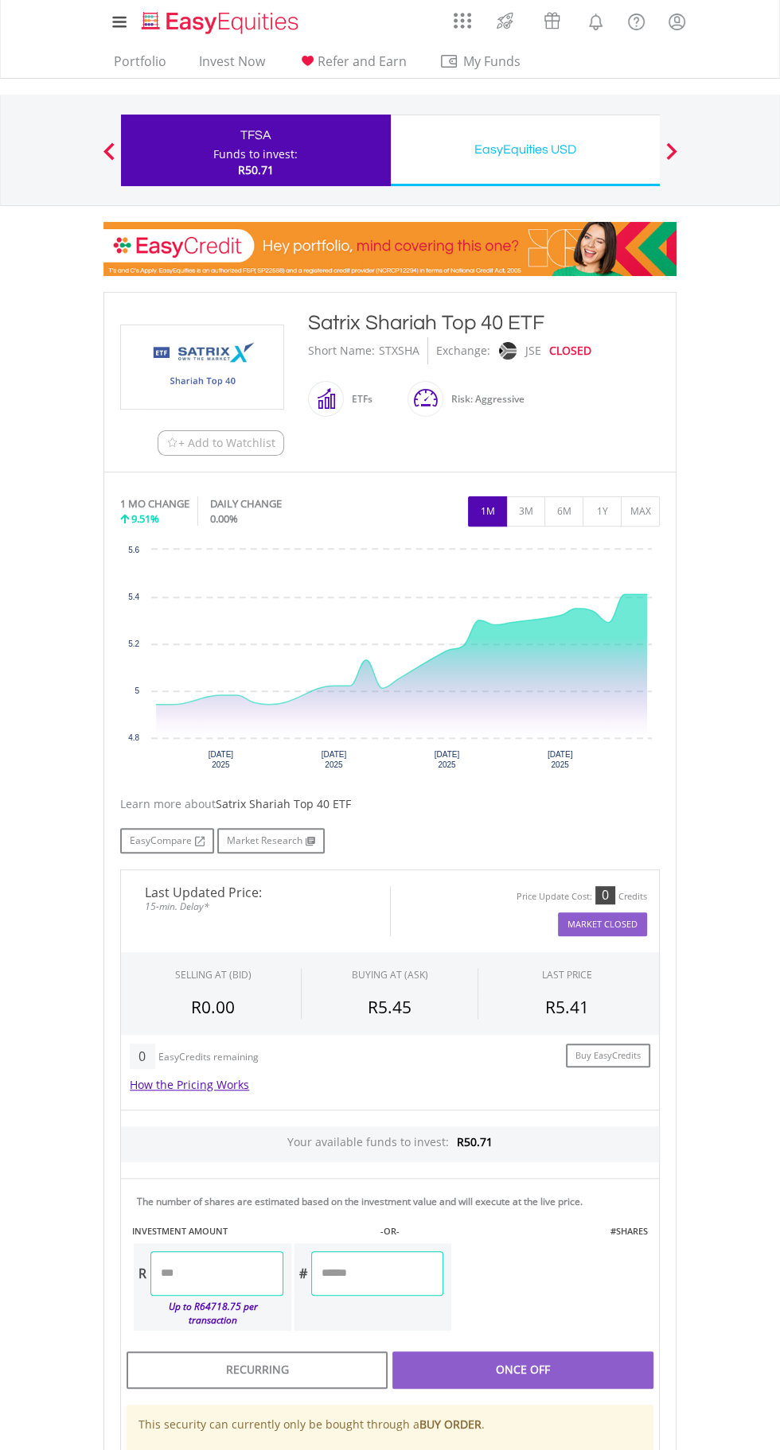
click at [262, 1274] on input "number" at bounding box center [216, 1273] width 132 height 45
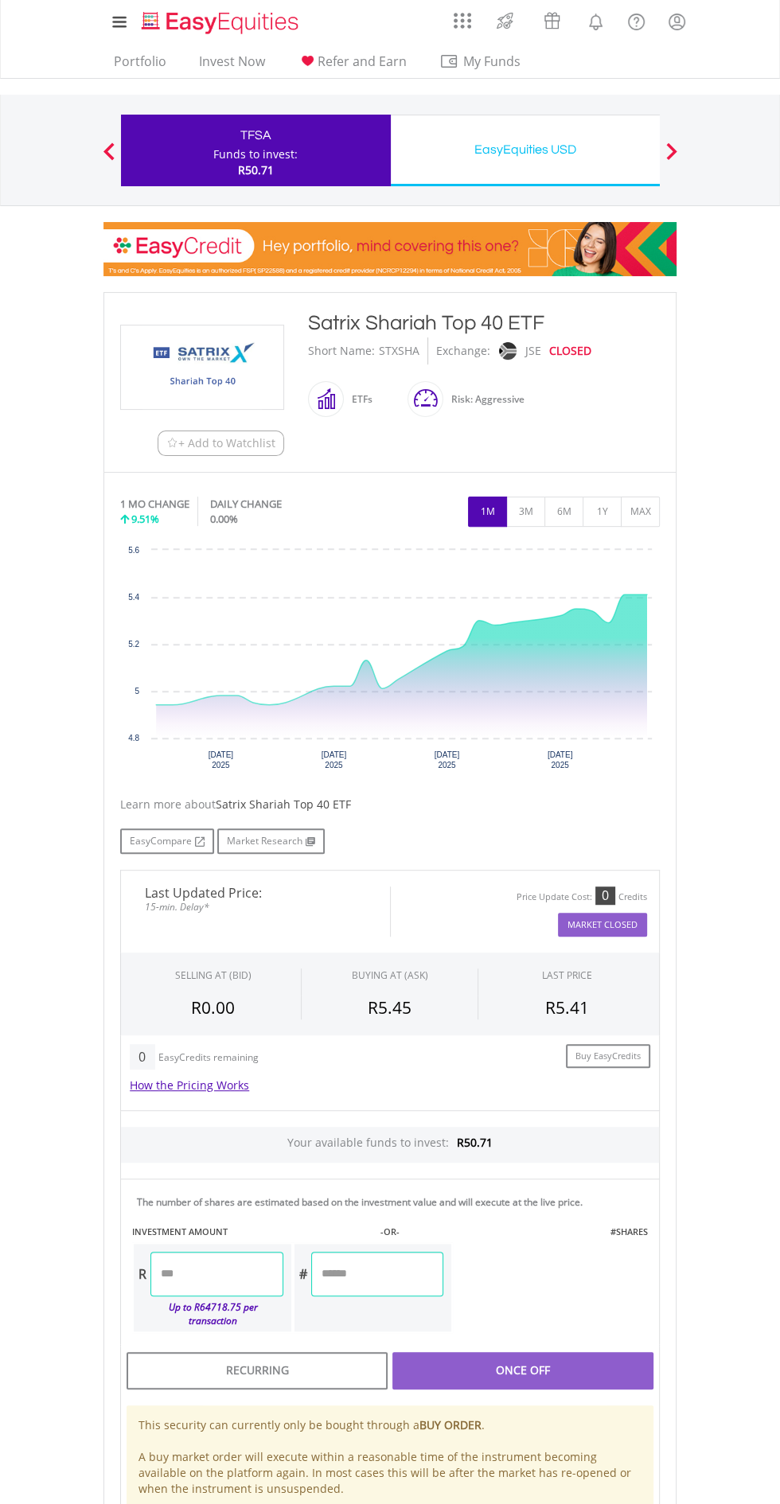
type input "*"
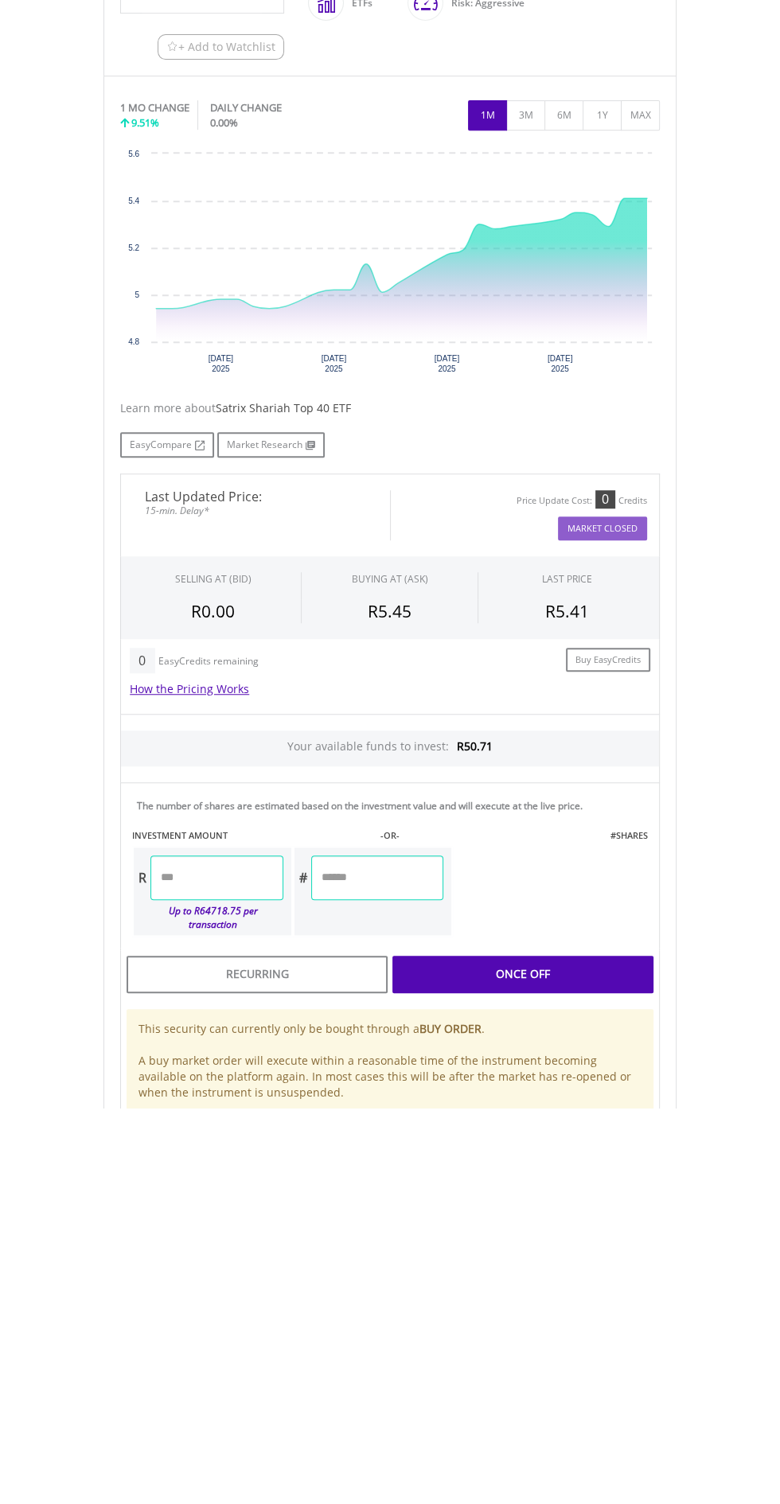
type input "*"
click at [582, 1361] on div "Last Updated Price: 15-min. Delay* Price Update Cost: 0 Credits Market Closed S…" at bounding box center [389, 1207] width 563 height 676
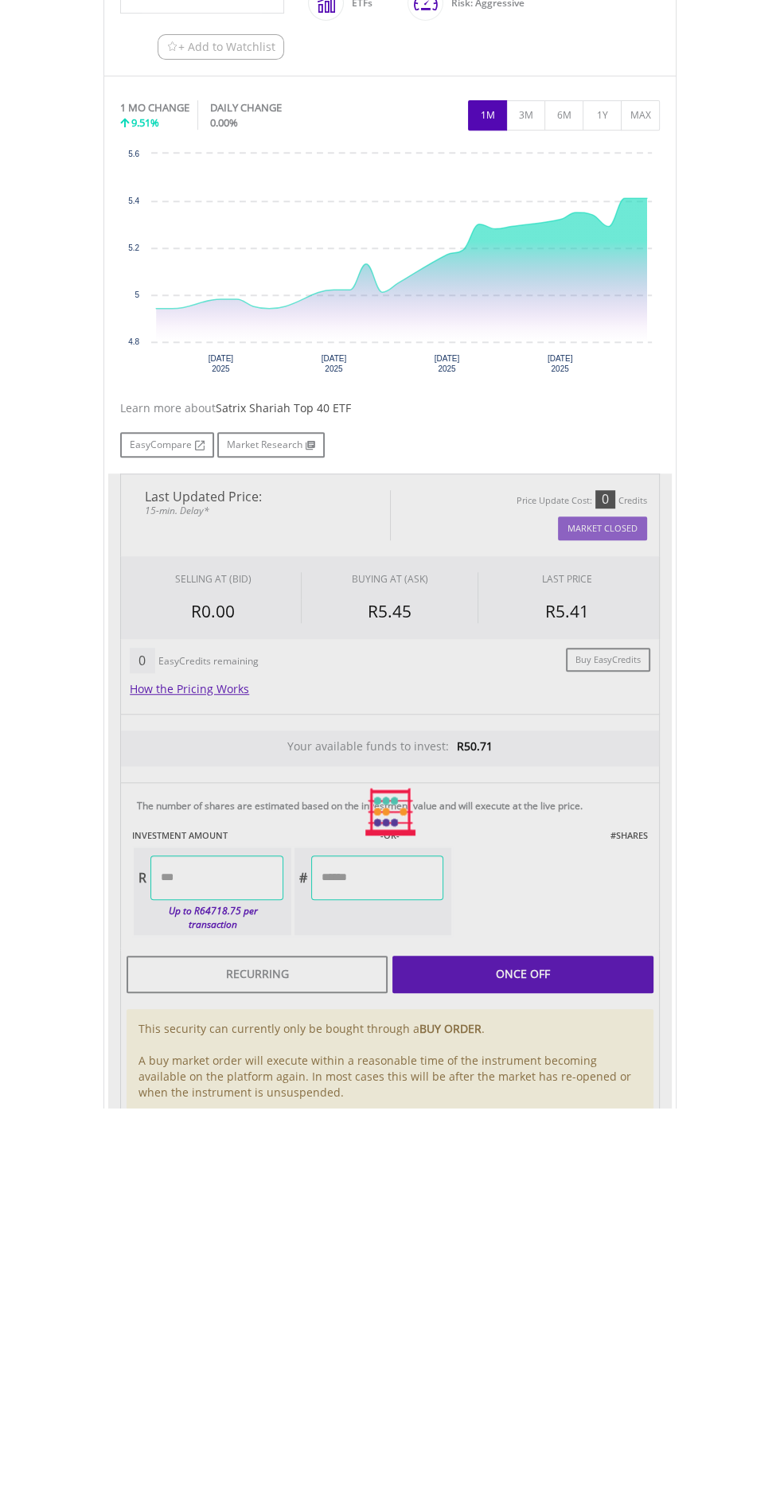
type input "*****"
type input "******"
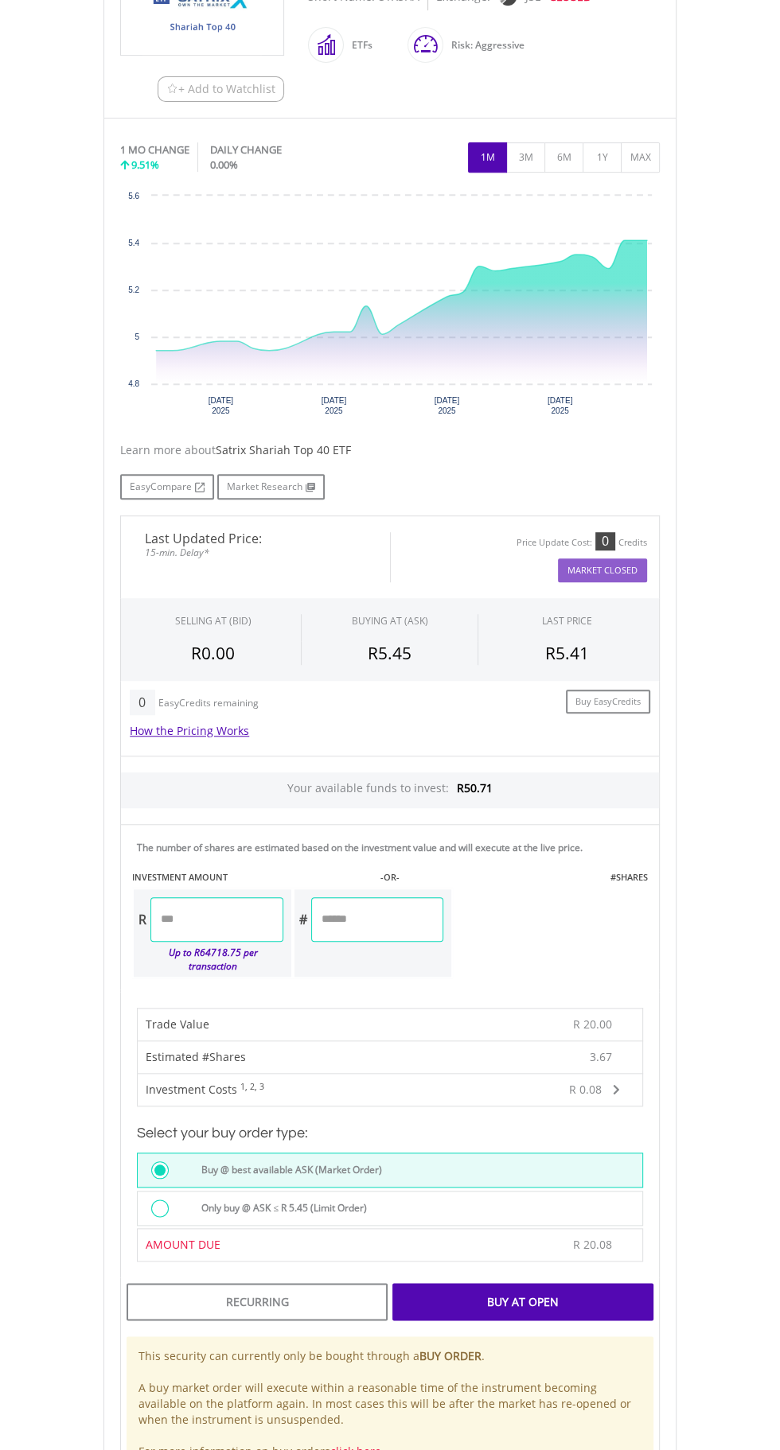
scroll to position [395, 0]
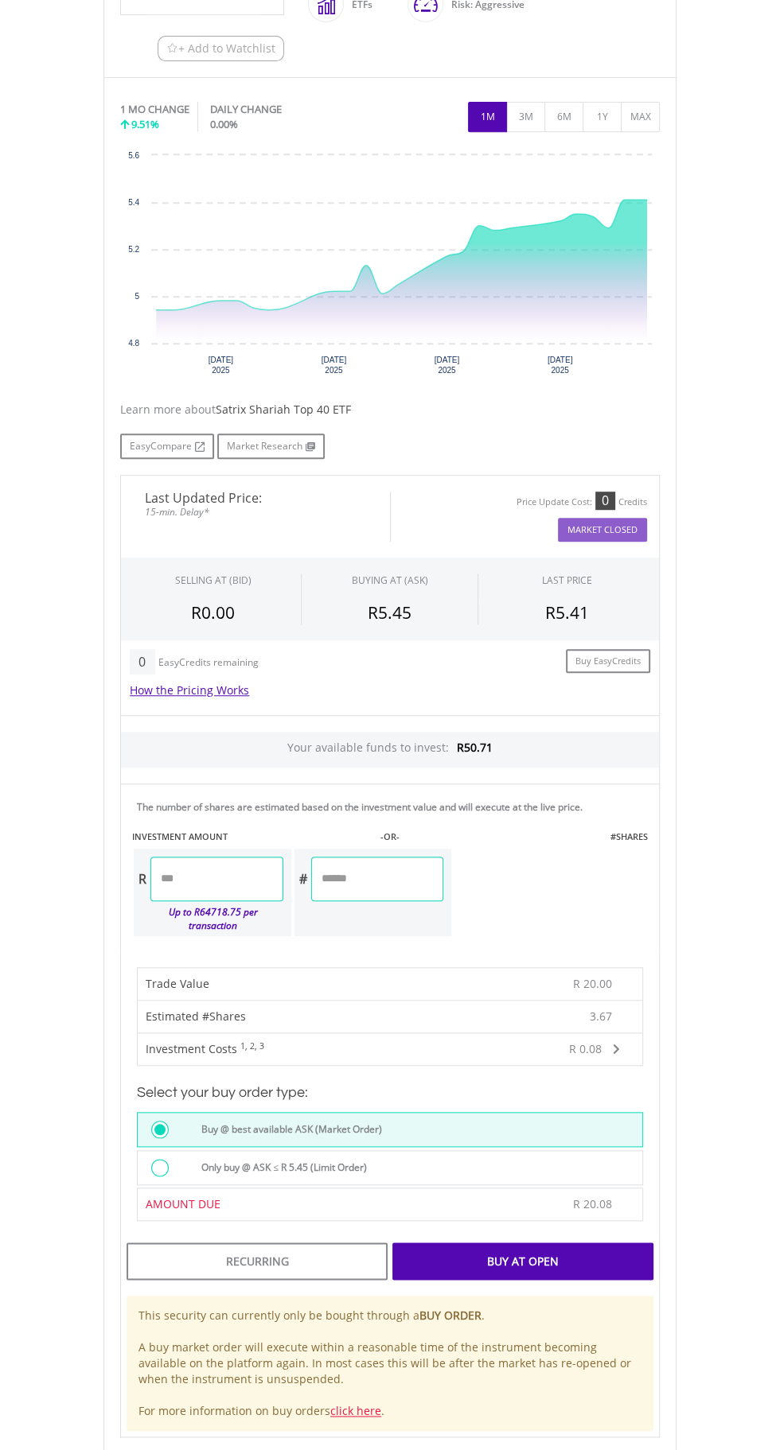
click at [562, 1251] on div "Buy At Open" at bounding box center [522, 1261] width 261 height 37
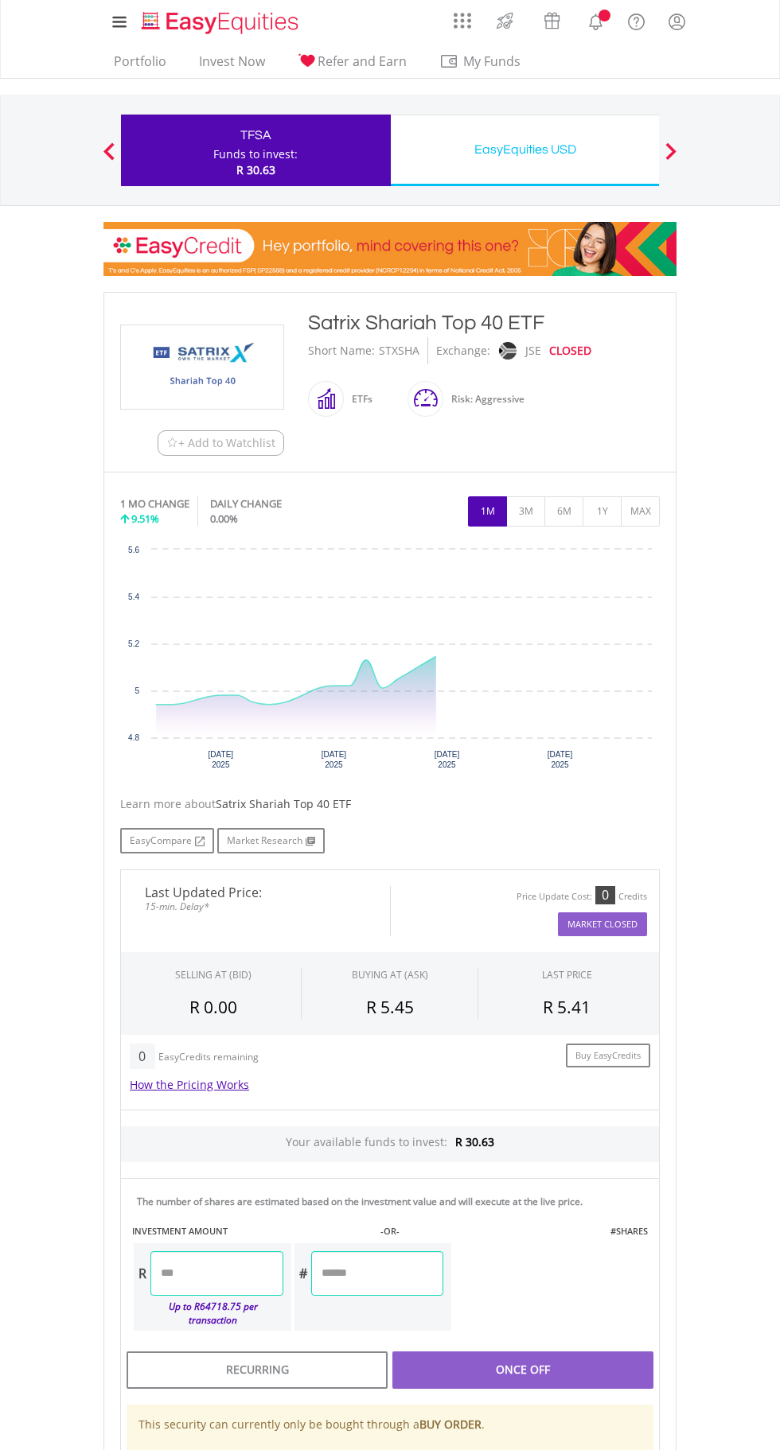
scroll to position [395, 0]
click at [280, 1052] on div "0 EasyCredits remaining" at bounding box center [303, 1056] width 347 height 25
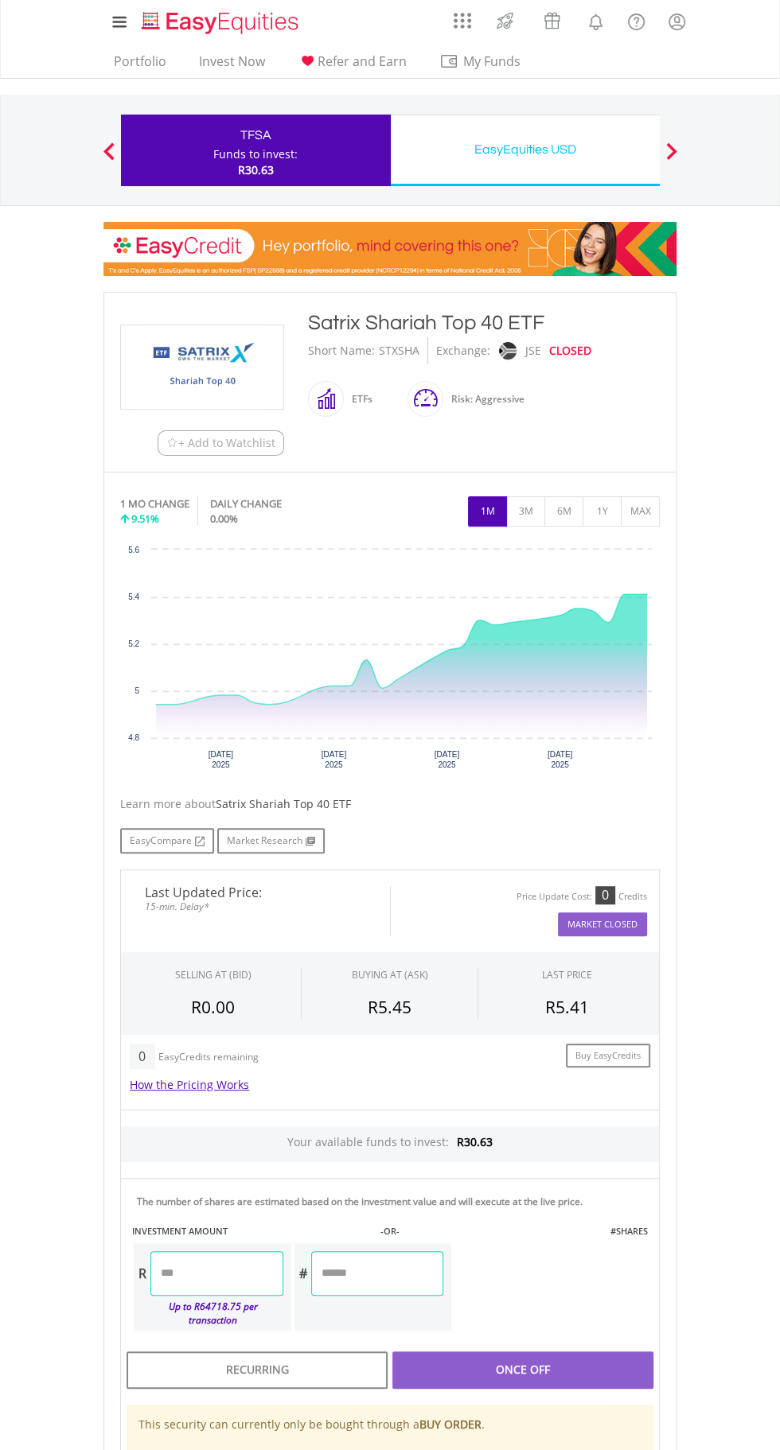
click at [259, 1270] on input "number" at bounding box center [216, 1273] width 132 height 45
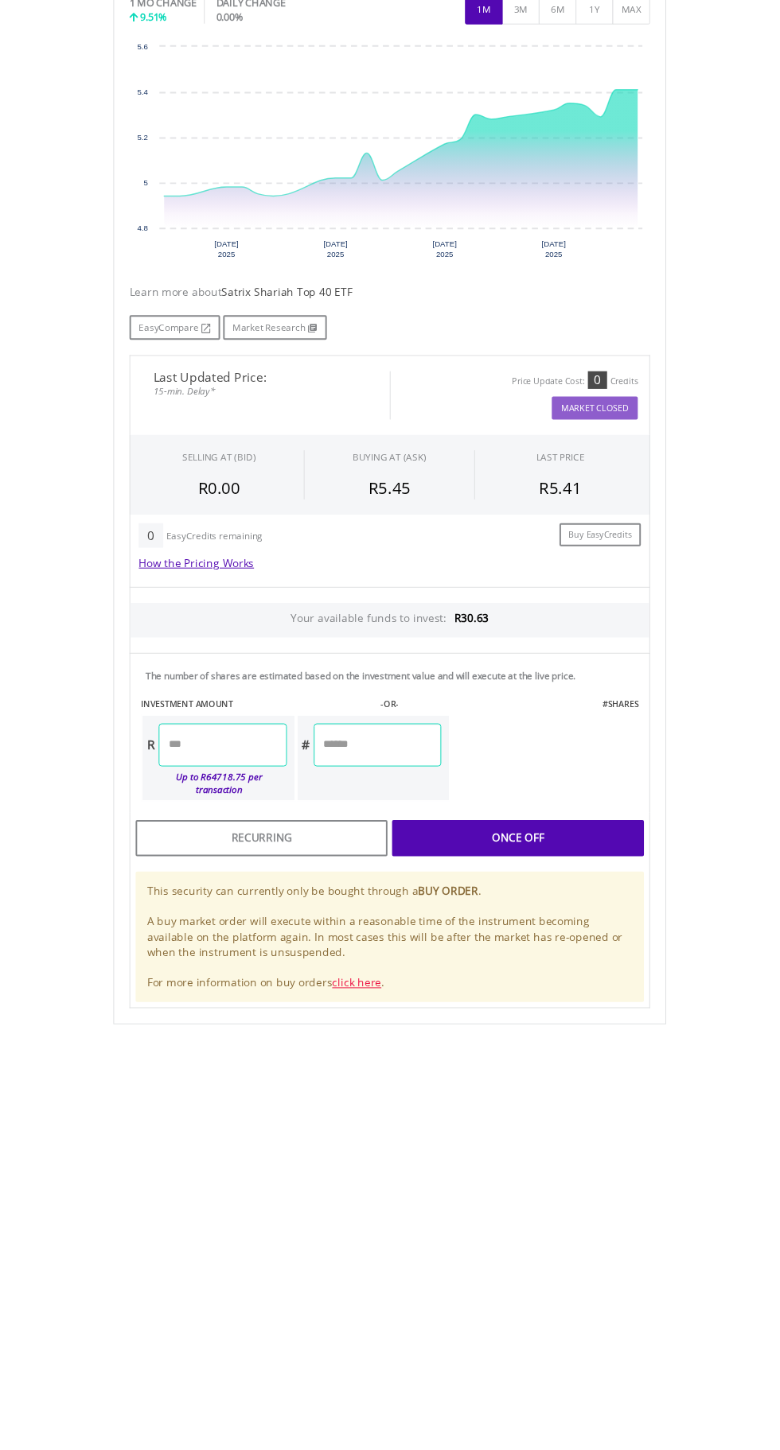
scroll to position [172, 0]
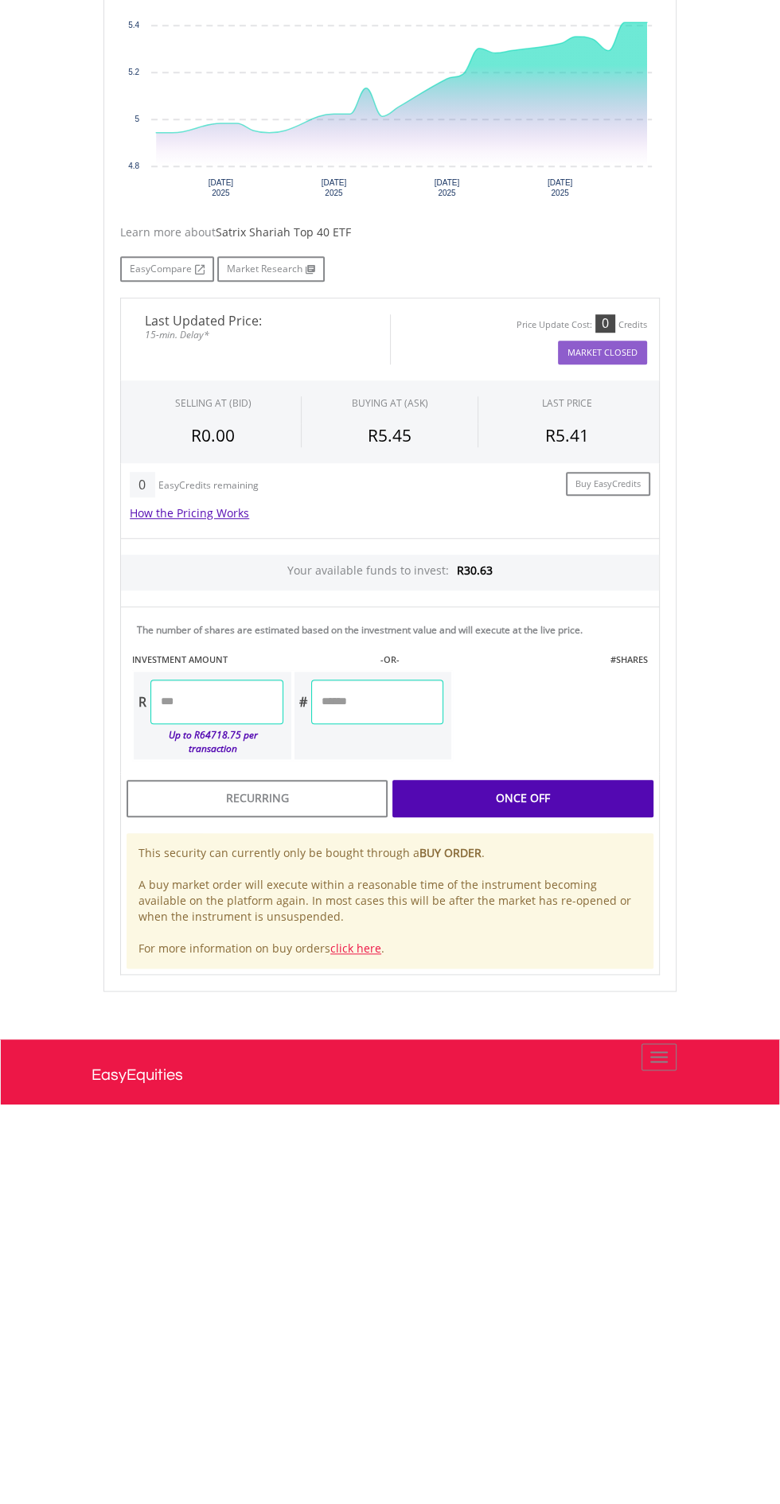
click at [575, 1196] on div "Last Updated Price: 15-min. Delay* Price Update Cost: 0 Credits Market Closed S…" at bounding box center [389, 1036] width 563 height 676
type input "*****"
type input "******"
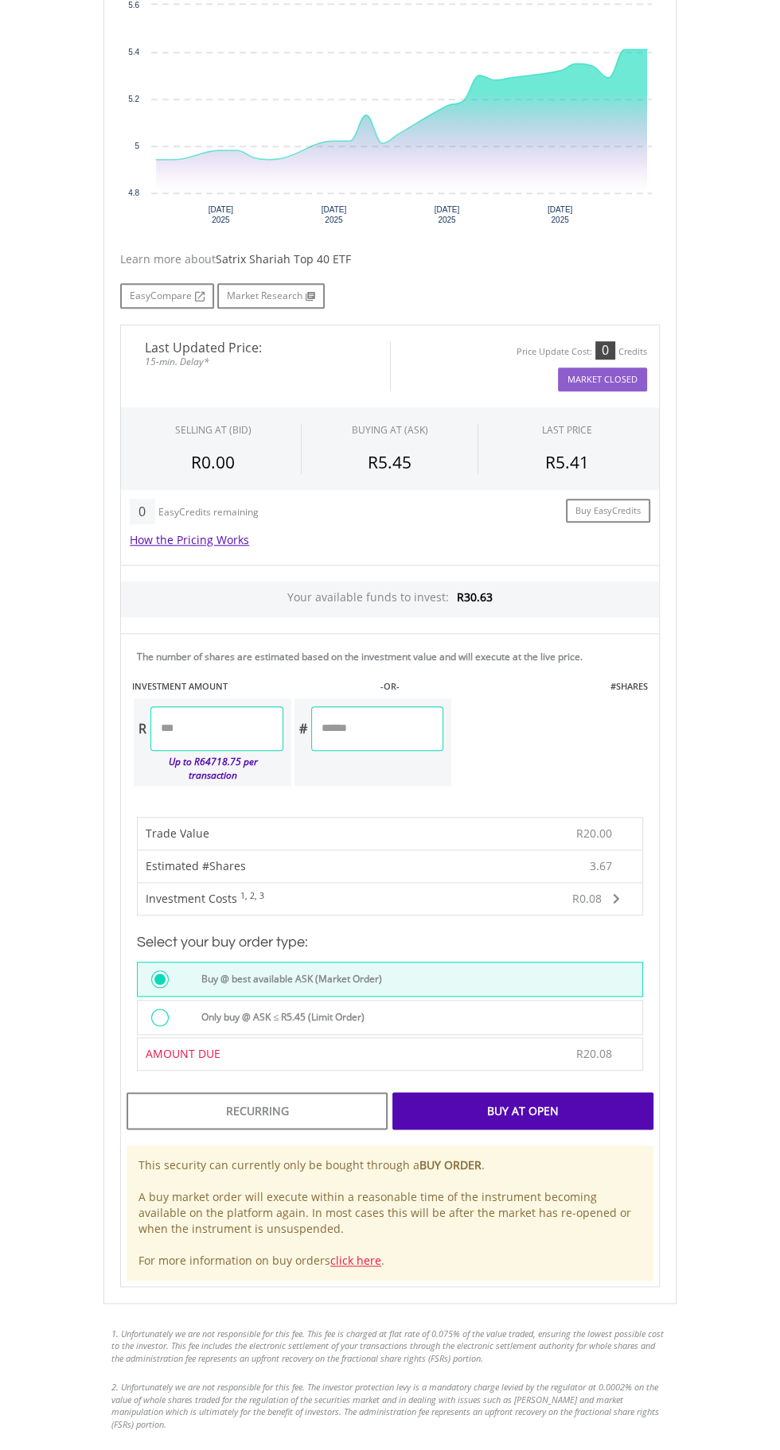
scroll to position [775, 0]
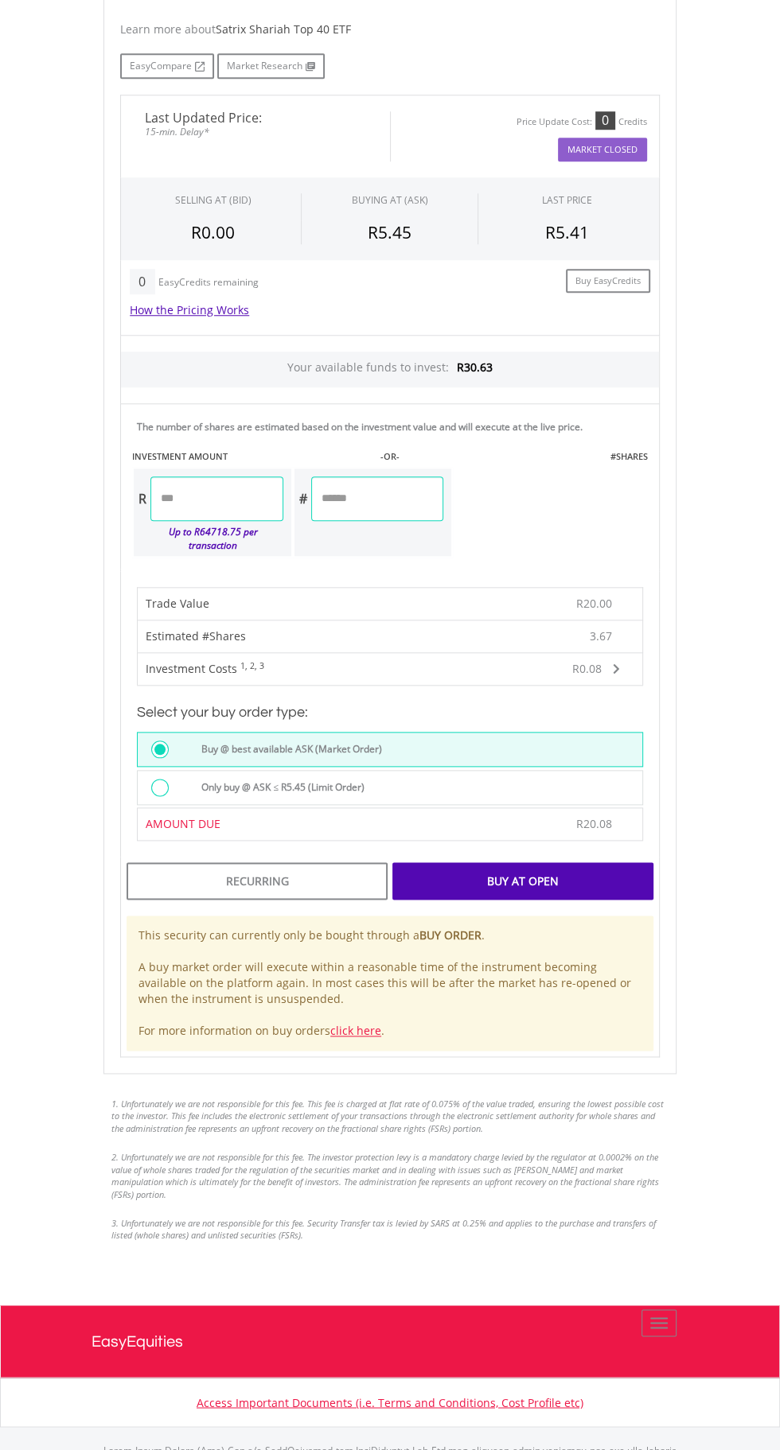
click at [590, 872] on div "Buy At Open" at bounding box center [522, 880] width 261 height 37
